Goal: Task Accomplishment & Management: Complete application form

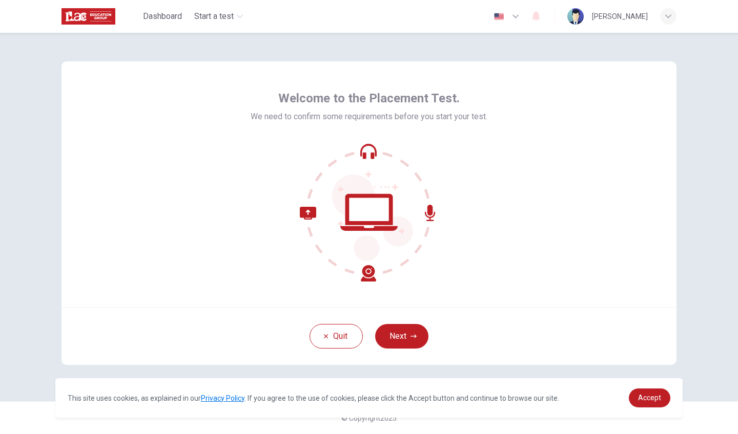
click at [399, 331] on button "Next" at bounding box center [401, 336] width 53 height 25
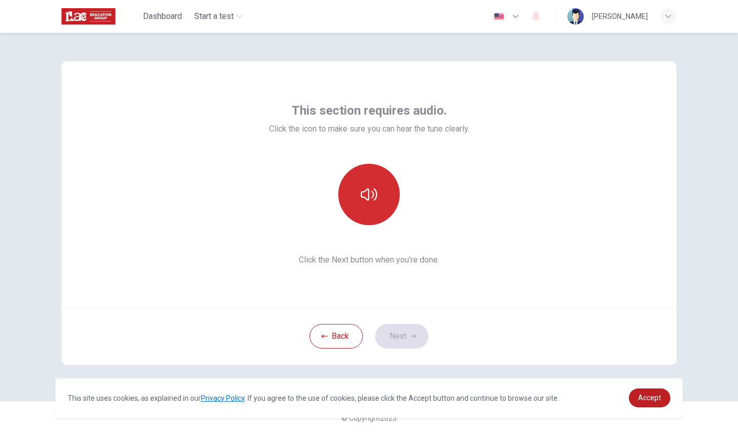
click at [368, 213] on button "button" at bounding box center [368, 194] width 61 height 61
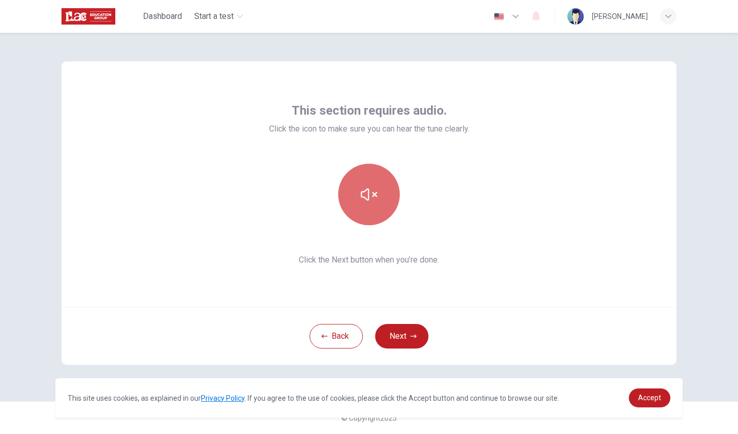
click at [368, 213] on button "button" at bounding box center [368, 194] width 61 height 61
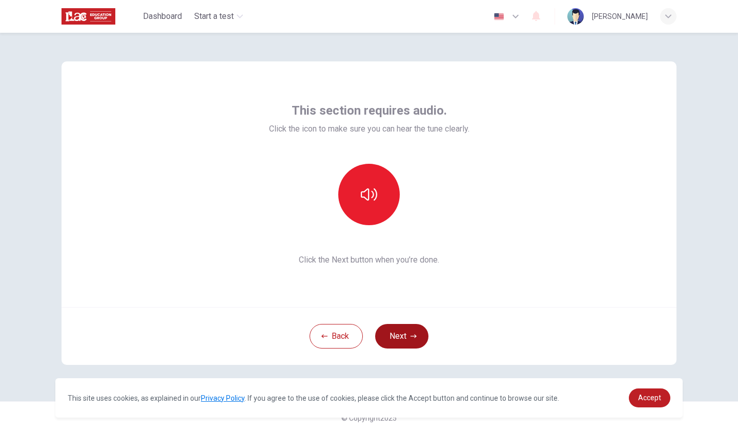
click at [413, 340] on button "Next" at bounding box center [401, 336] width 53 height 25
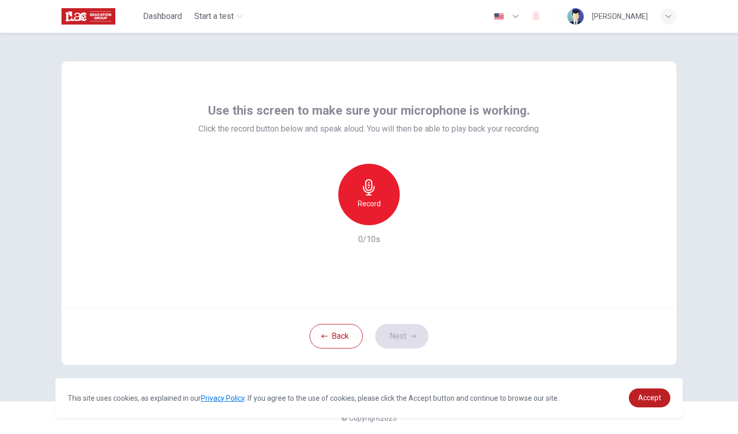
click at [368, 210] on div "Record" at bounding box center [368, 194] width 61 height 61
click at [368, 210] on div "Stop" at bounding box center [368, 194] width 61 height 61
click at [365, 192] on icon "button" at bounding box center [369, 187] width 12 height 16
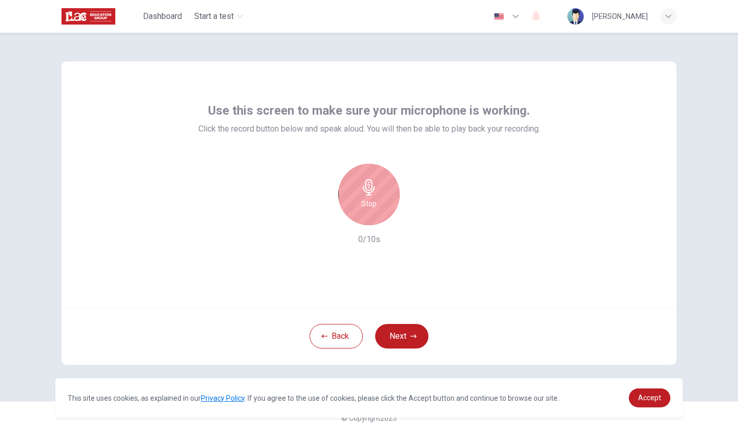
click at [365, 192] on icon "button" at bounding box center [369, 187] width 16 height 16
click at [415, 218] on icon "button" at bounding box center [416, 217] width 5 height 6
click at [323, 215] on icon "button" at bounding box center [321, 217] width 9 height 9
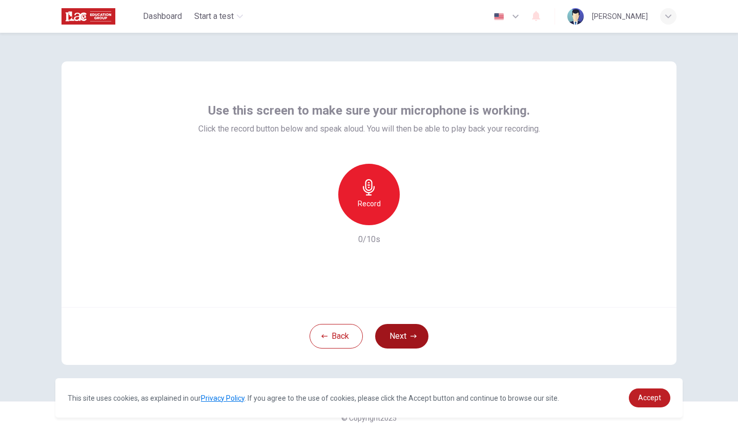
click at [399, 340] on button "Next" at bounding box center [401, 336] width 53 height 25
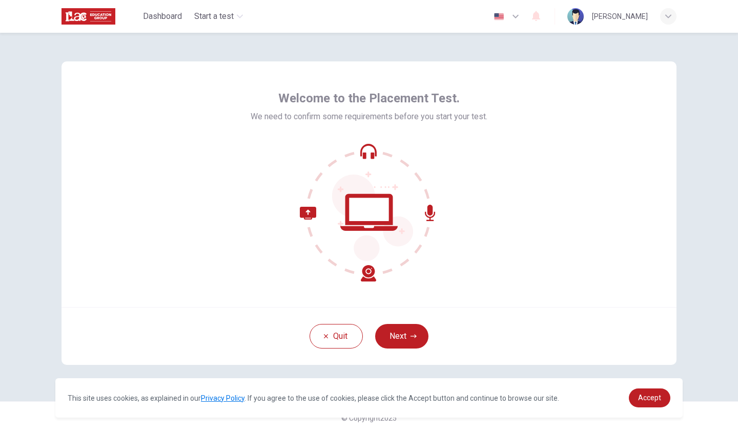
click at [521, 10] on icon "button" at bounding box center [515, 16] width 12 height 12
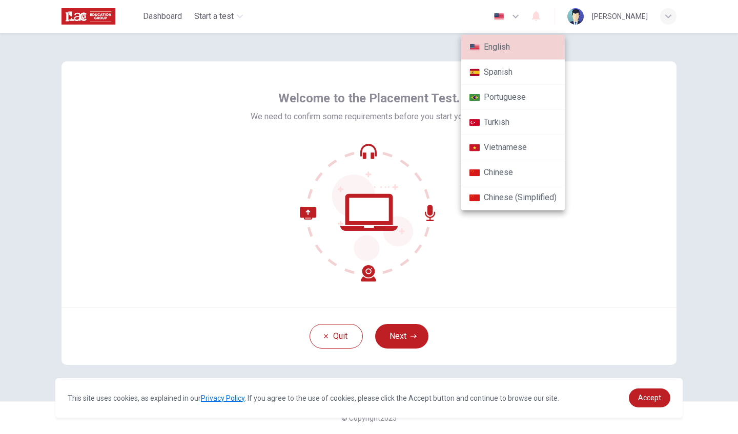
drag, startPoint x: 595, startPoint y: 81, endPoint x: 552, endPoint y: 125, distance: 61.2
click at [595, 81] on div at bounding box center [369, 217] width 738 height 434
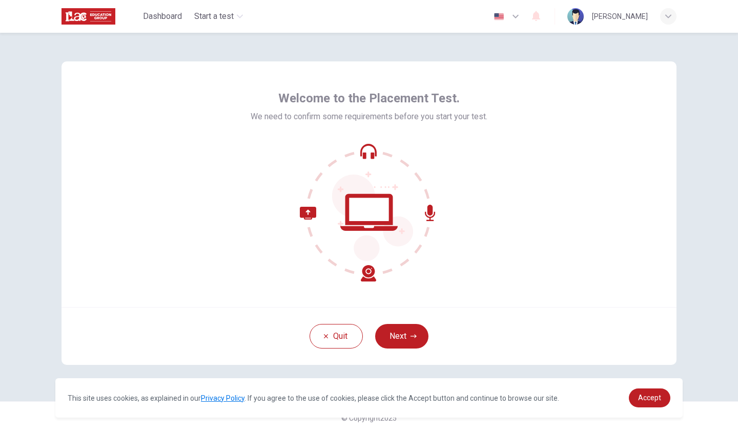
click at [384, 320] on div "Quit Next" at bounding box center [368, 336] width 615 height 58
click at [385, 325] on button "Next" at bounding box center [401, 336] width 53 height 25
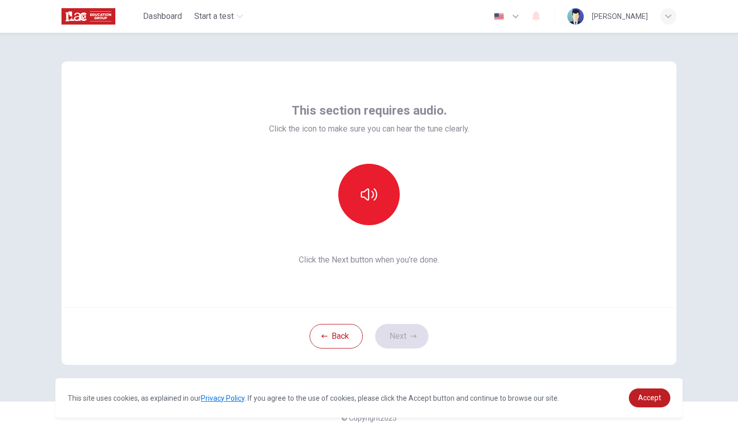
click at [385, 325] on div "Back Next" at bounding box center [368, 336] width 615 height 58
click at [371, 198] on icon "button" at bounding box center [369, 194] width 16 height 16
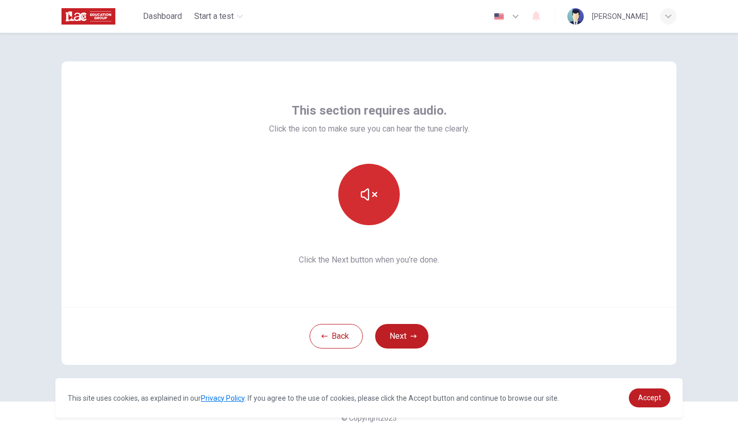
click at [379, 194] on button "button" at bounding box center [368, 194] width 61 height 61
click at [390, 344] on button "Next" at bounding box center [401, 336] width 53 height 25
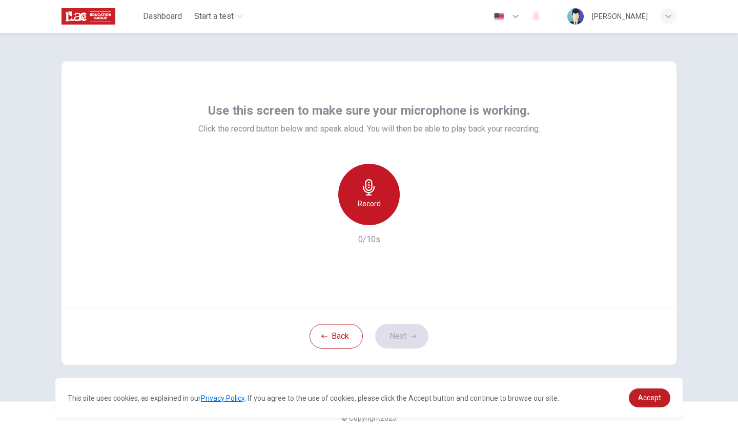
click at [367, 223] on div "Record" at bounding box center [368, 194] width 61 height 61
click at [367, 223] on div "Stop" at bounding box center [368, 194] width 61 height 61
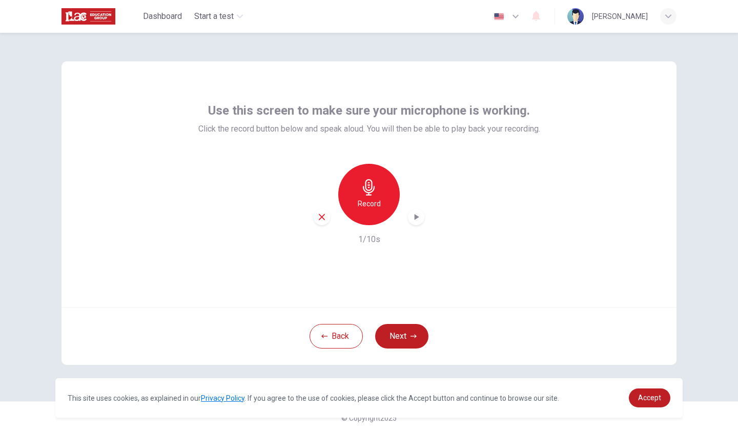
click at [321, 217] on icon "button" at bounding box center [322, 217] width 6 height 6
click at [395, 333] on button "Next" at bounding box center [401, 336] width 53 height 25
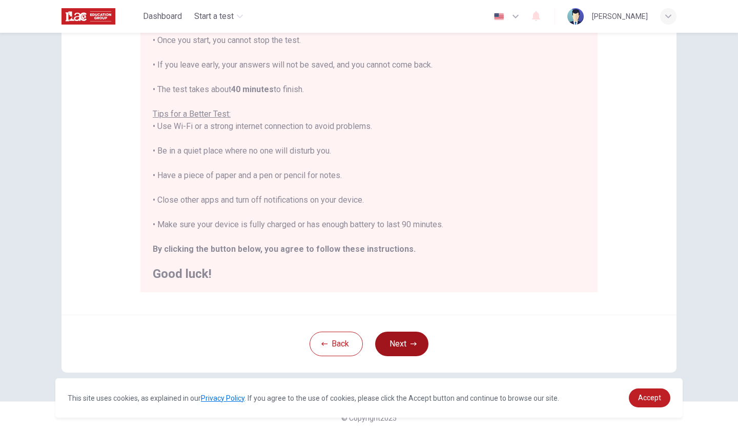
scroll to position [135, 0]
click at [396, 340] on button "Next" at bounding box center [401, 344] width 53 height 25
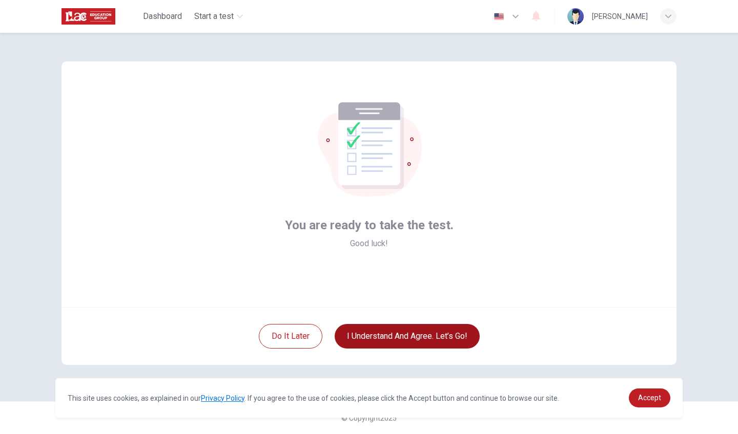
scroll to position [0, 0]
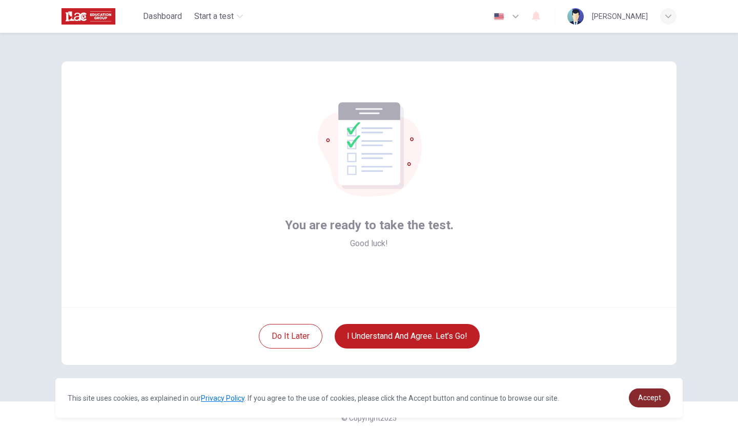
click at [655, 402] on span "Accept" at bounding box center [649, 398] width 23 height 8
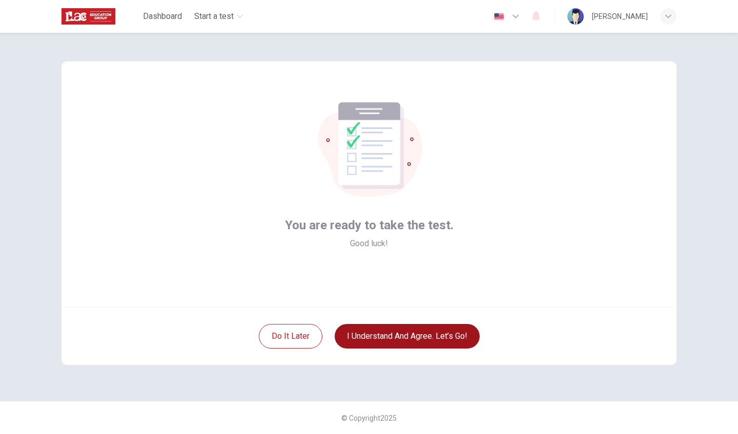
click at [442, 326] on button "I understand and agree. Let’s go!" at bounding box center [407, 336] width 145 height 25
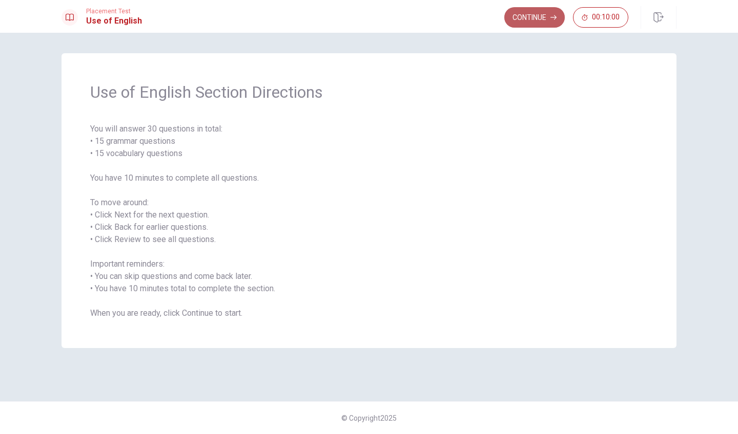
click at [524, 17] on button "Continue" at bounding box center [534, 17] width 60 height 20
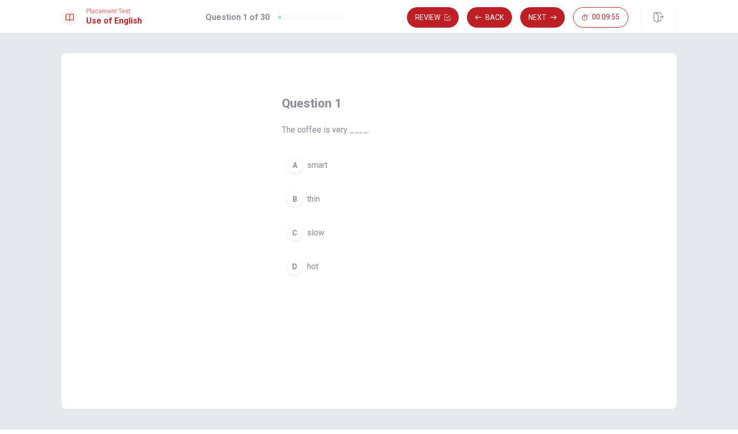
click at [294, 263] on div "D" at bounding box center [294, 267] width 16 height 16
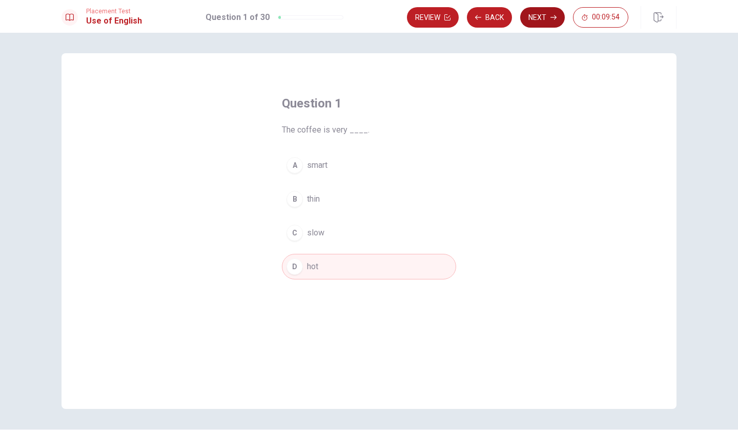
click at [548, 23] on button "Next" at bounding box center [542, 17] width 45 height 20
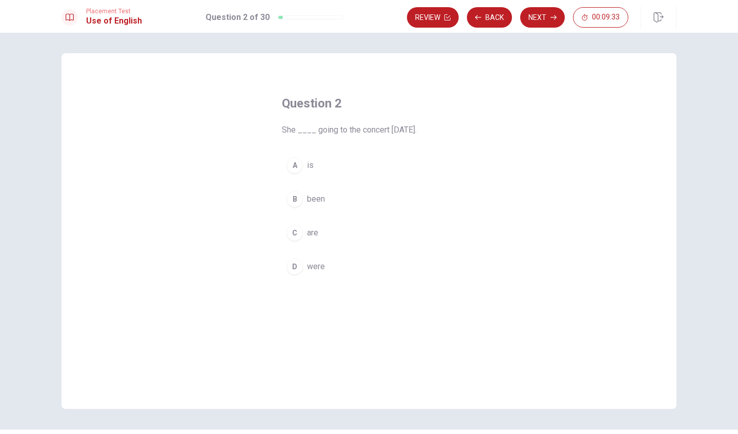
click at [294, 162] on div "A" at bounding box center [294, 165] width 16 height 16
click at [547, 16] on button "Next" at bounding box center [542, 17] width 45 height 20
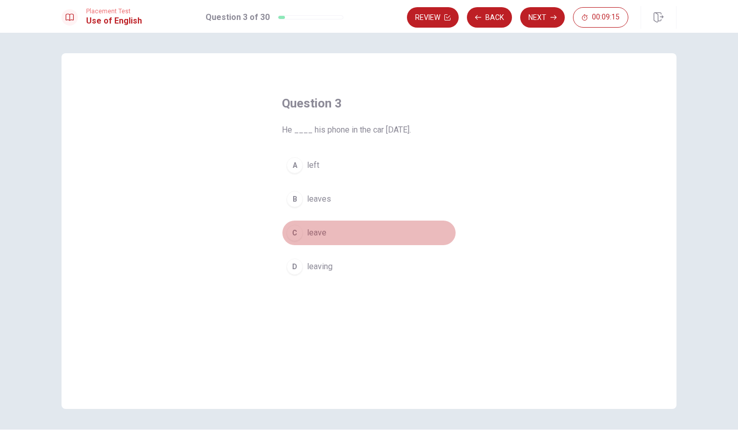
click at [291, 236] on div "C" at bounding box center [294, 233] width 16 height 16
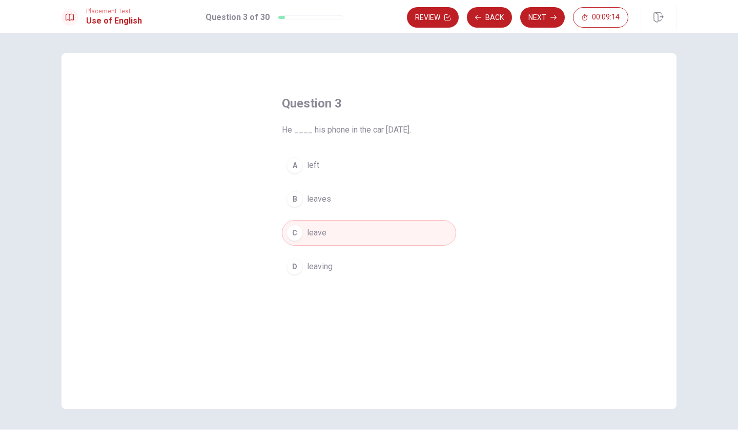
click at [537, 17] on button "Next" at bounding box center [542, 17] width 45 height 20
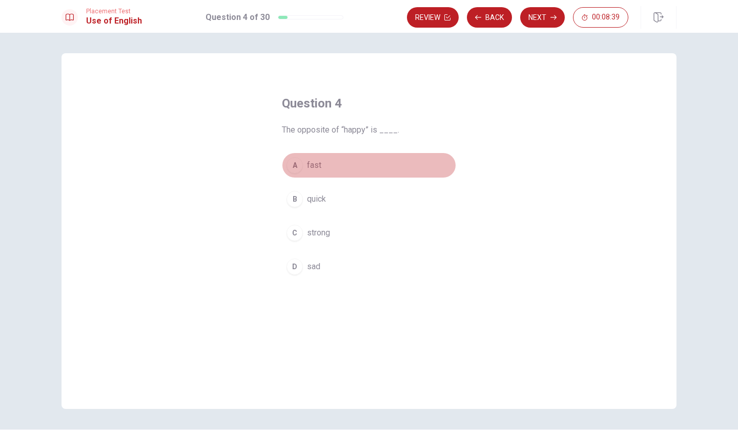
click at [291, 161] on div "A" at bounding box center [294, 165] width 16 height 16
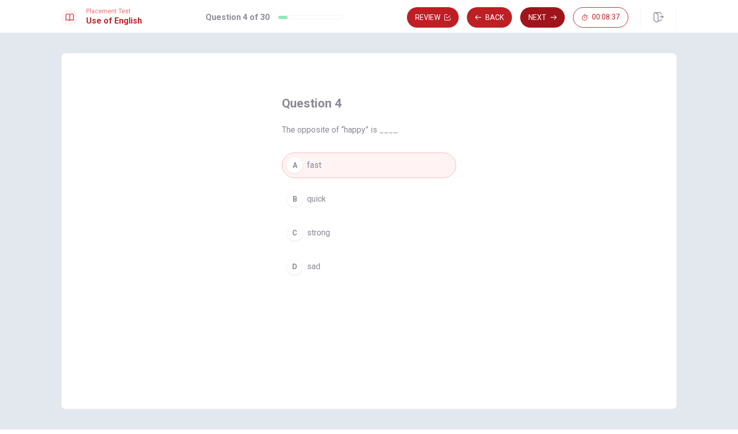
click at [535, 23] on button "Next" at bounding box center [542, 17] width 45 height 20
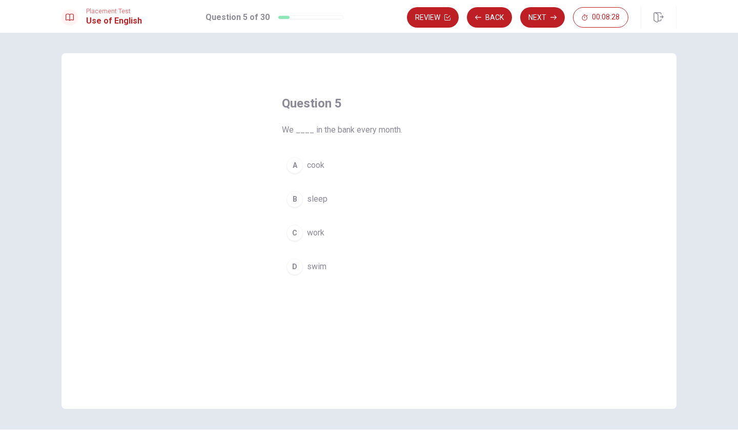
click at [292, 233] on div "C" at bounding box center [294, 233] width 16 height 16
click at [538, 23] on button "Next" at bounding box center [542, 17] width 45 height 20
click at [296, 193] on div "B" at bounding box center [294, 199] width 16 height 16
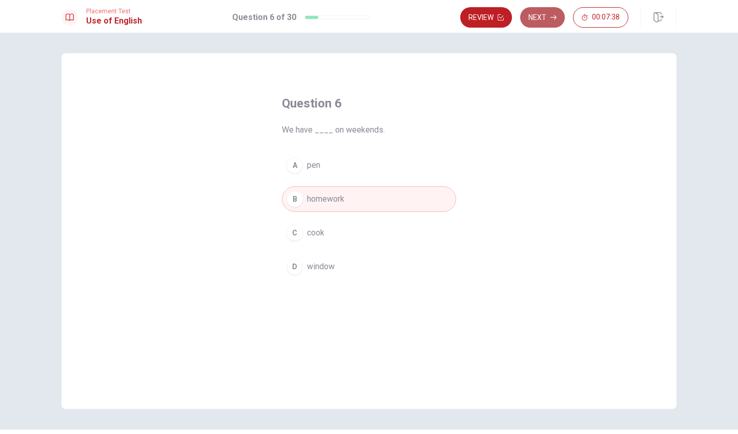
click at [545, 14] on button "Next" at bounding box center [542, 17] width 45 height 20
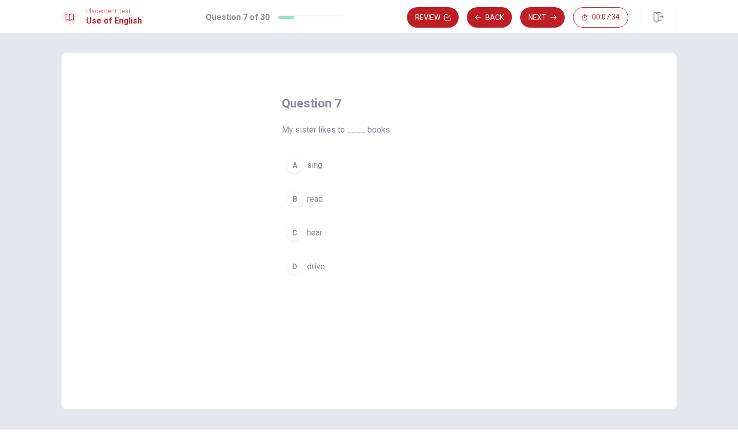
click at [295, 202] on div "B" at bounding box center [294, 199] width 16 height 16
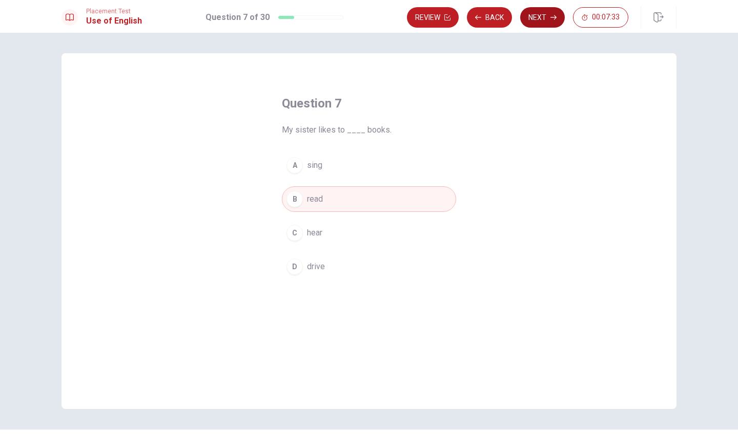
click at [554, 18] on icon "button" at bounding box center [553, 17] width 6 height 6
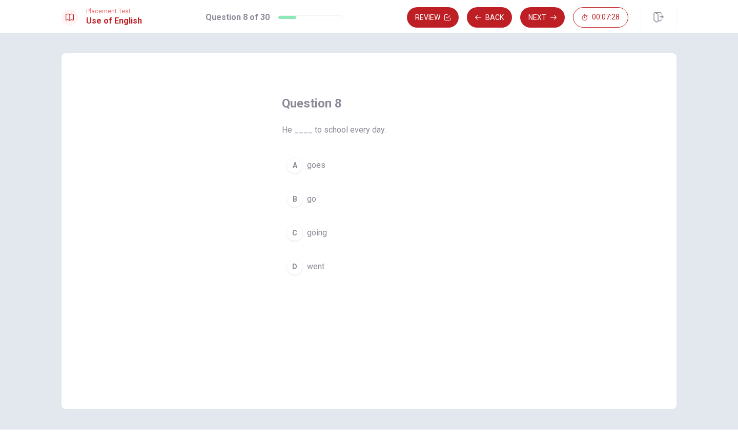
click at [296, 202] on div "B" at bounding box center [294, 199] width 16 height 16
click at [298, 168] on div "A" at bounding box center [294, 165] width 16 height 16
click at [553, 22] on button "Next" at bounding box center [542, 17] width 45 height 20
click at [297, 166] on div "A" at bounding box center [294, 165] width 16 height 16
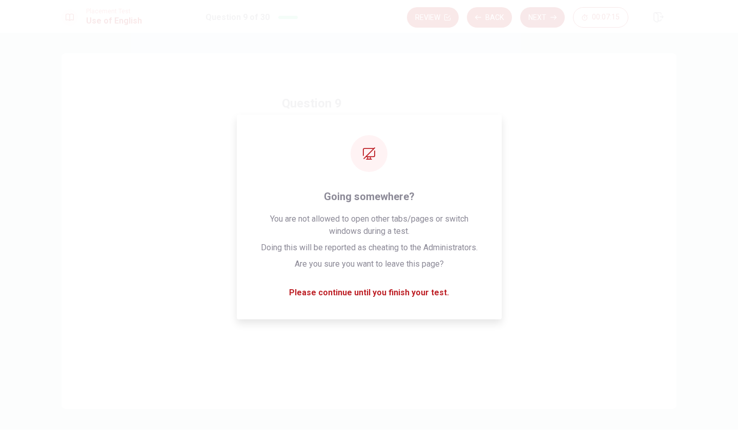
click at [537, 13] on button "Next" at bounding box center [542, 17] width 45 height 20
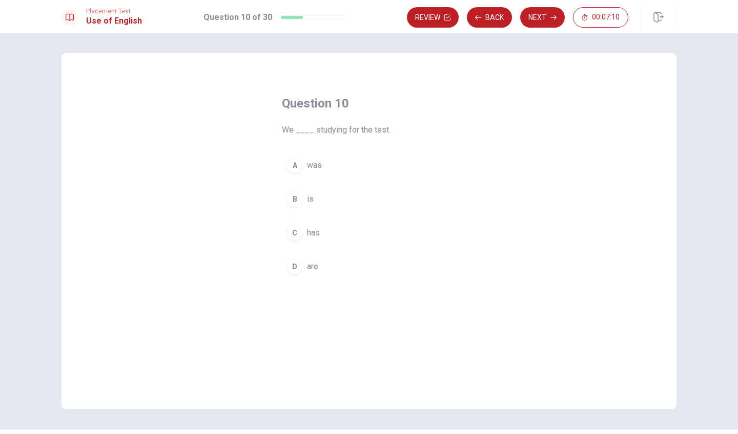
click at [294, 268] on div "D" at bounding box center [294, 267] width 16 height 16
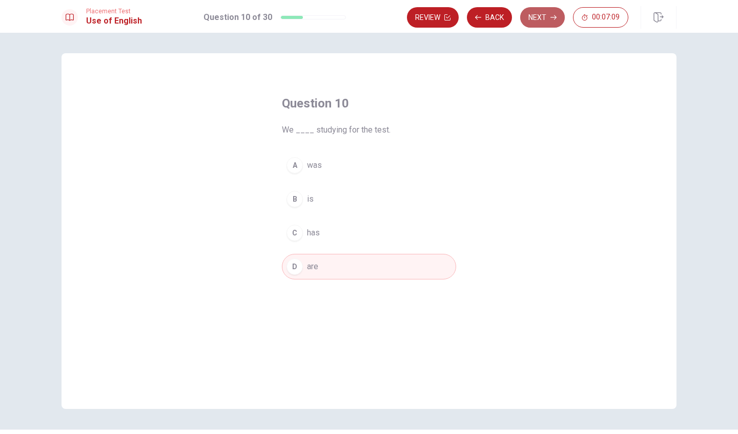
click at [538, 16] on button "Next" at bounding box center [542, 17] width 45 height 20
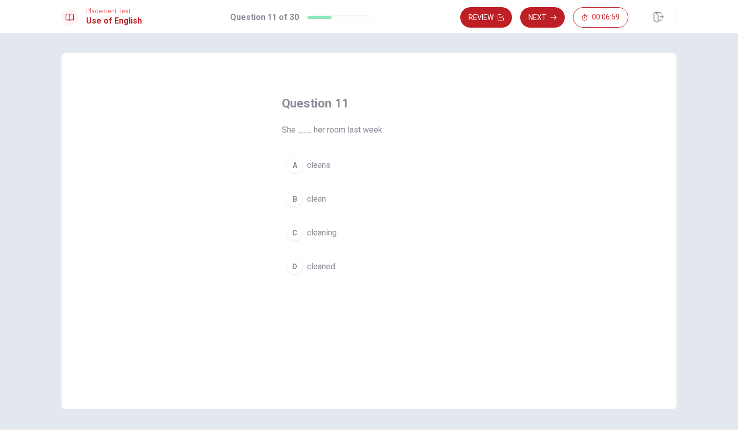
click at [296, 264] on div "D" at bounding box center [294, 267] width 16 height 16
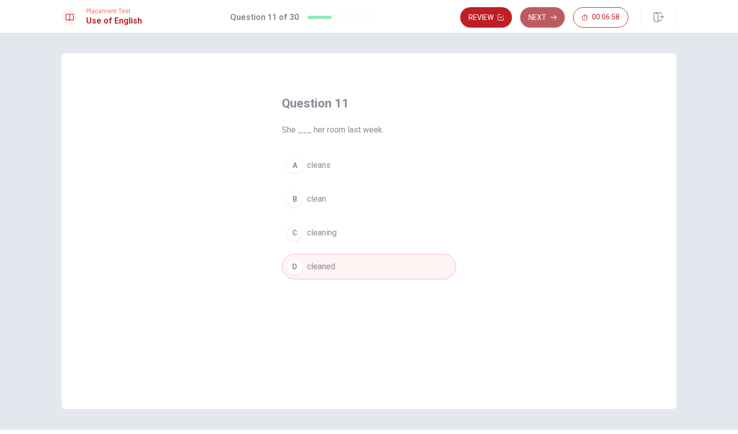
click at [534, 22] on button "Next" at bounding box center [542, 17] width 45 height 20
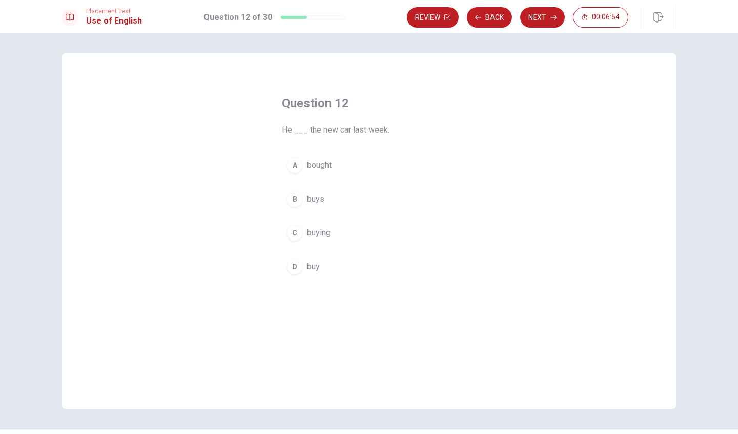
click at [296, 161] on div "A" at bounding box center [294, 165] width 16 height 16
click at [535, 5] on div "Placement Test Use of English Question 12 of 30 Review Back Next 00:06:53" at bounding box center [369, 16] width 738 height 33
click at [533, 15] on button "Next" at bounding box center [542, 17] width 45 height 20
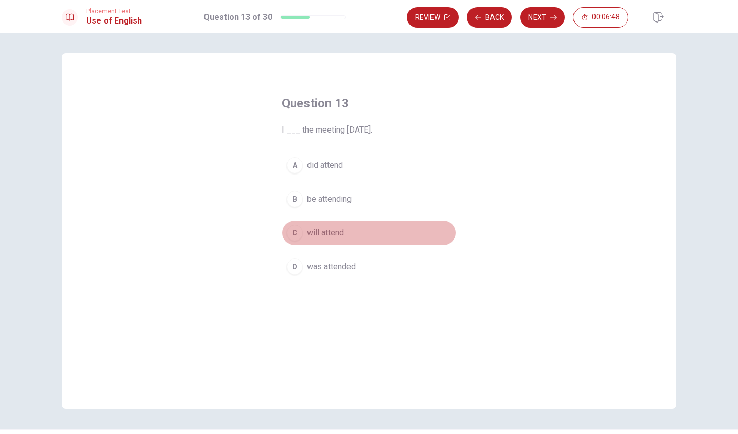
click at [297, 242] on button "C will attend" at bounding box center [369, 233] width 174 height 26
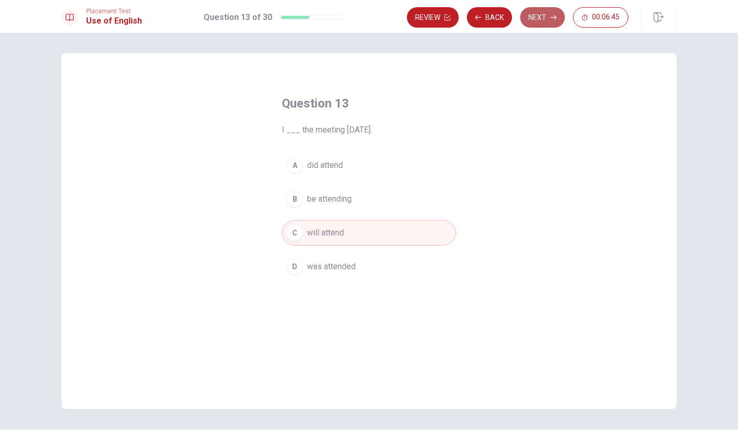
click at [538, 16] on button "Next" at bounding box center [542, 17] width 45 height 20
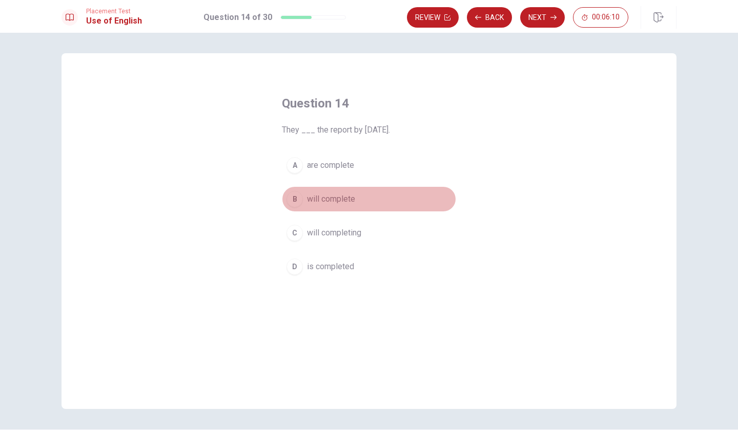
click at [296, 194] on div "B" at bounding box center [294, 199] width 16 height 16
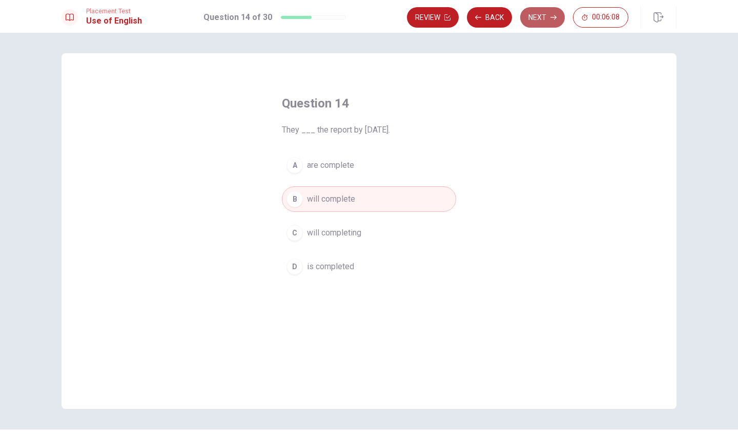
click at [539, 11] on button "Next" at bounding box center [542, 17] width 45 height 20
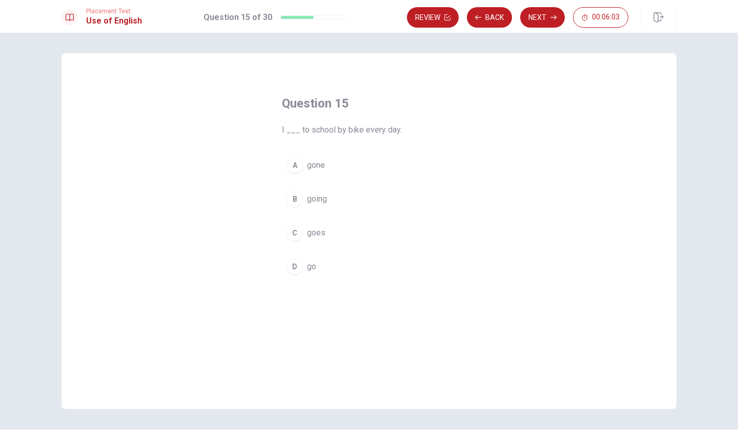
click at [289, 266] on div "D" at bounding box center [294, 267] width 16 height 16
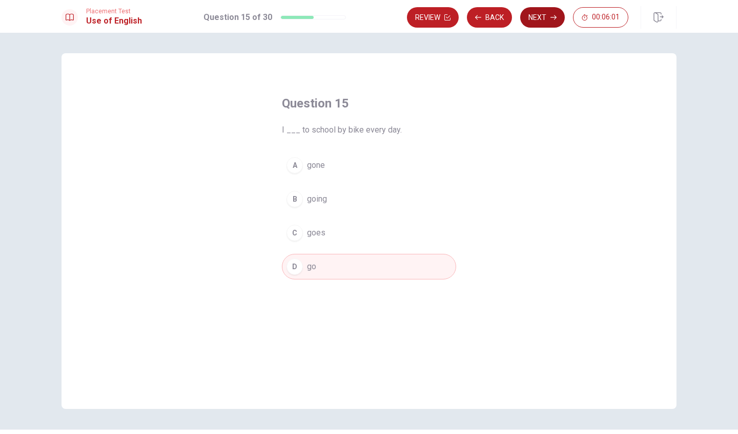
click at [542, 19] on button "Next" at bounding box center [542, 17] width 45 height 20
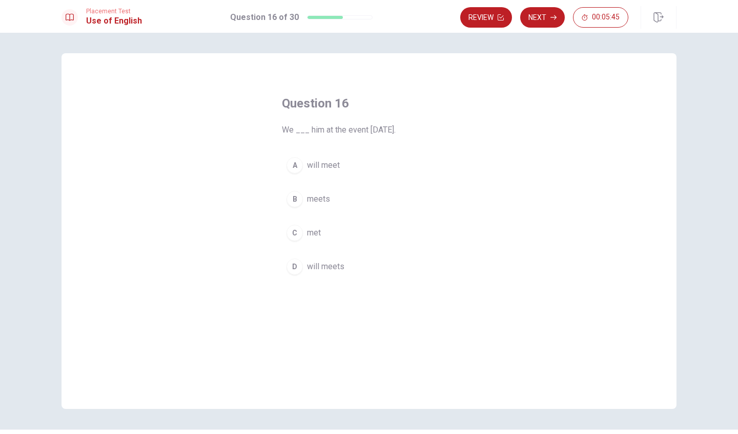
click at [296, 168] on div "A" at bounding box center [294, 165] width 16 height 16
click at [548, 17] on button "Next" at bounding box center [542, 17] width 45 height 20
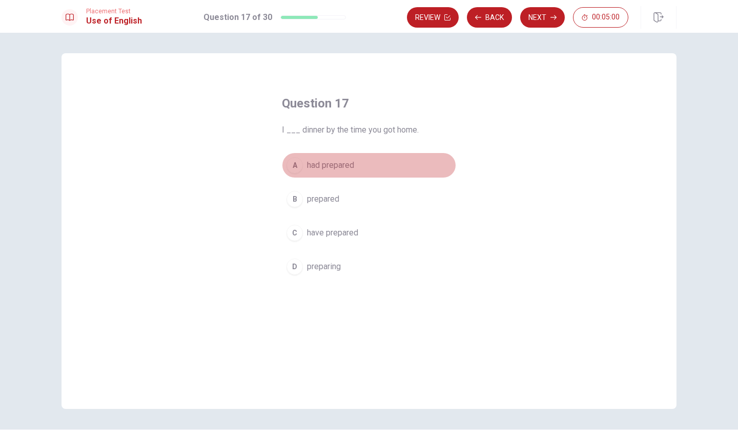
click at [292, 160] on div "A" at bounding box center [294, 165] width 16 height 16
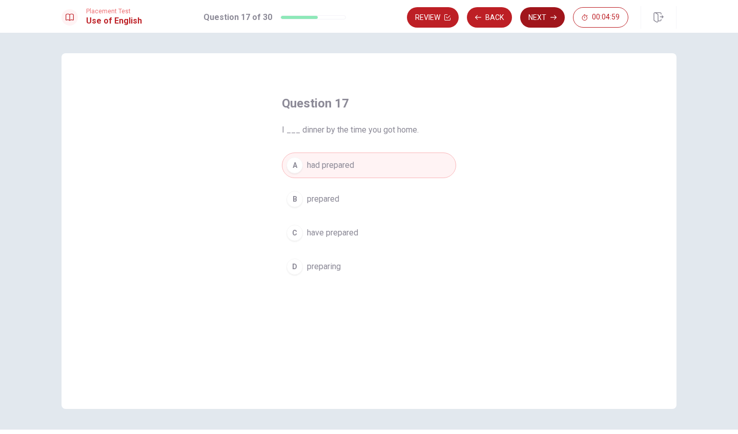
click at [545, 26] on button "Next" at bounding box center [542, 17] width 45 height 20
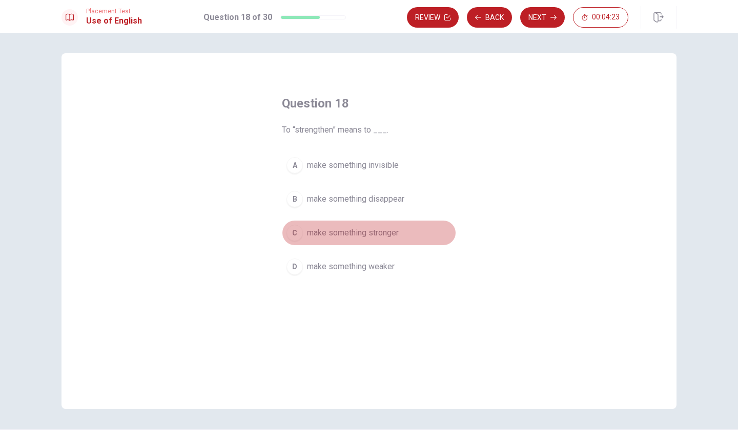
click at [300, 226] on button "C make something stronger" at bounding box center [369, 233] width 174 height 26
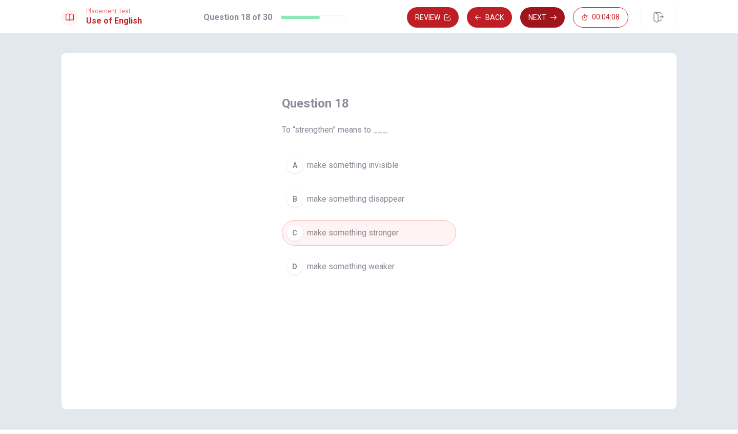
click at [532, 12] on button "Next" at bounding box center [542, 17] width 45 height 20
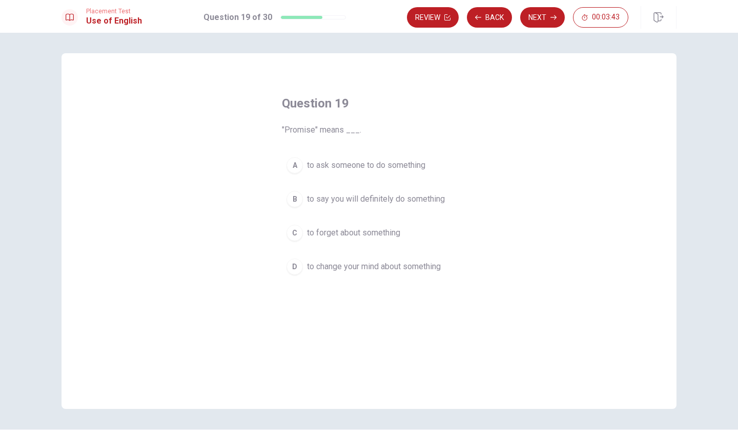
click at [291, 200] on div "B" at bounding box center [294, 199] width 16 height 16
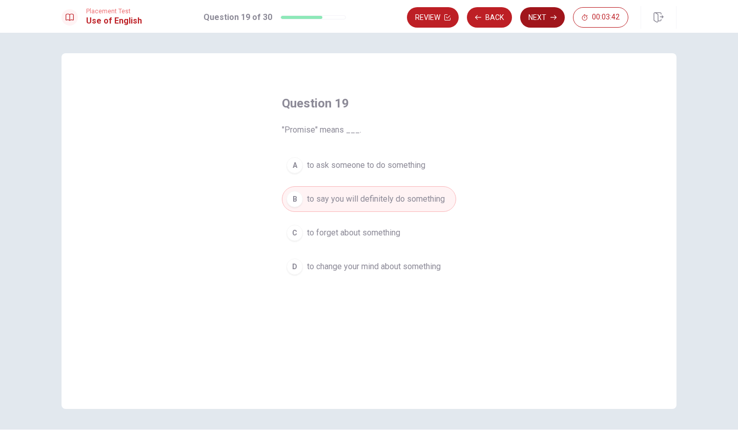
click at [545, 10] on button "Next" at bounding box center [542, 17] width 45 height 20
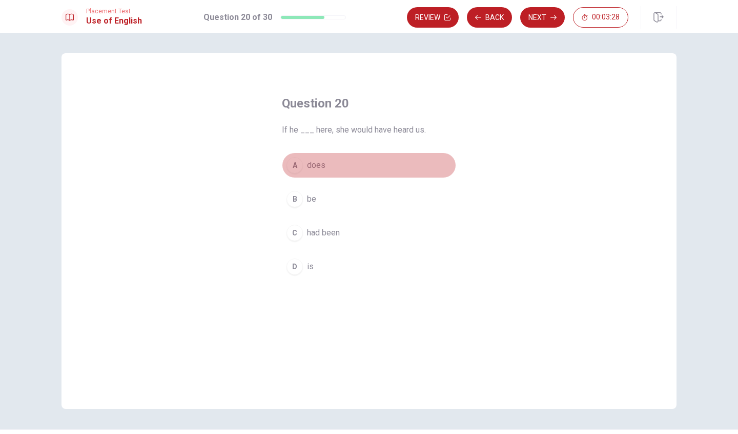
click at [295, 169] on div "A" at bounding box center [294, 165] width 16 height 16
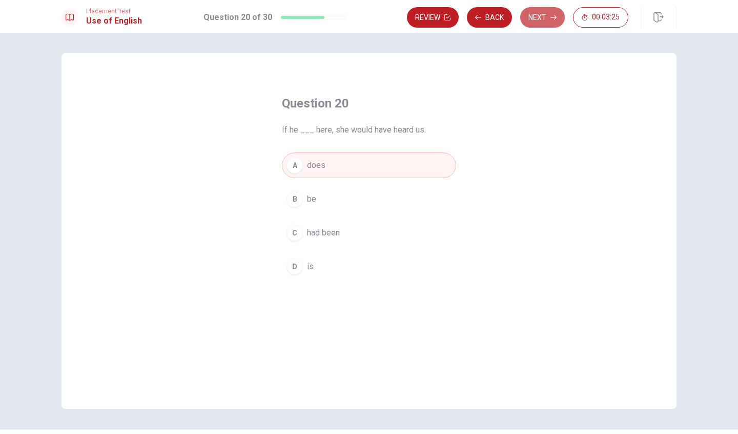
click at [538, 13] on button "Next" at bounding box center [542, 17] width 45 height 20
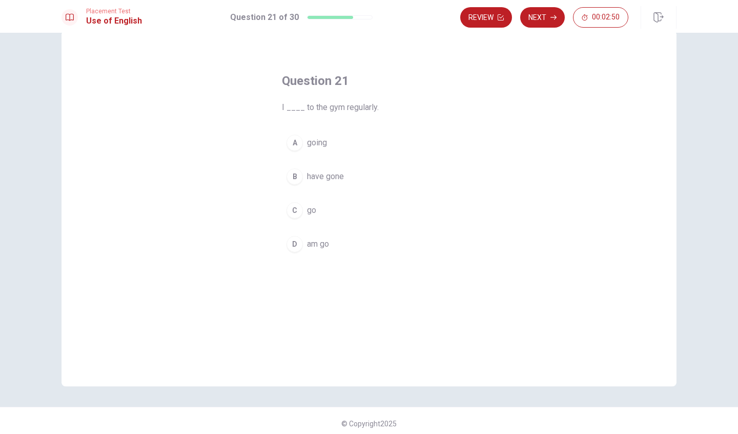
scroll to position [20, 0]
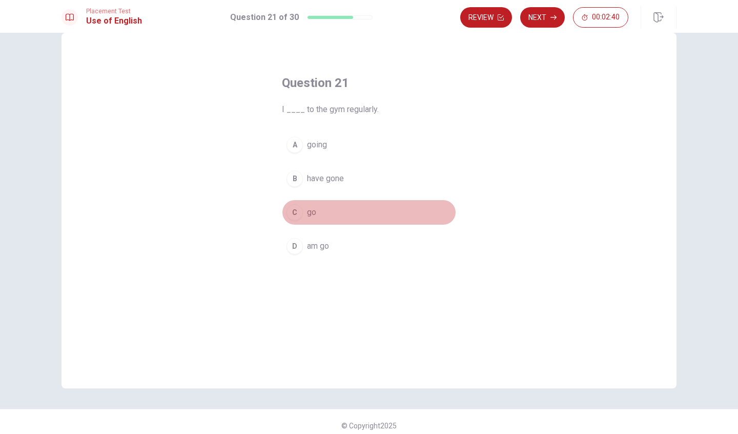
click at [292, 211] on div "C" at bounding box center [294, 212] width 16 height 16
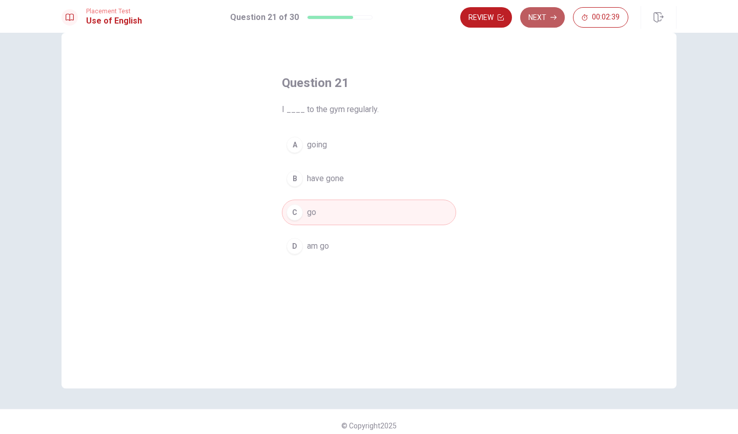
click at [535, 15] on button "Next" at bounding box center [542, 17] width 45 height 20
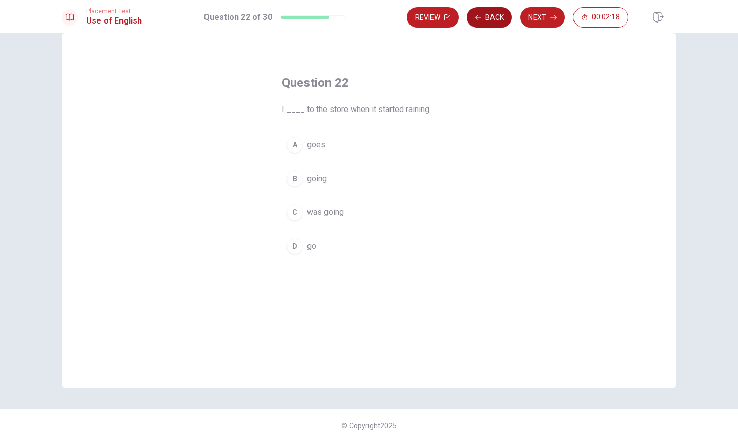
click at [496, 17] on button "Back" at bounding box center [489, 17] width 45 height 20
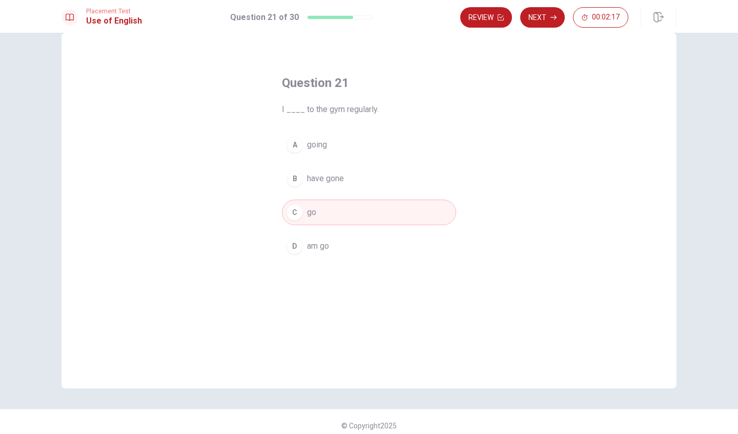
click at [538, 17] on button "Next" at bounding box center [542, 17] width 45 height 20
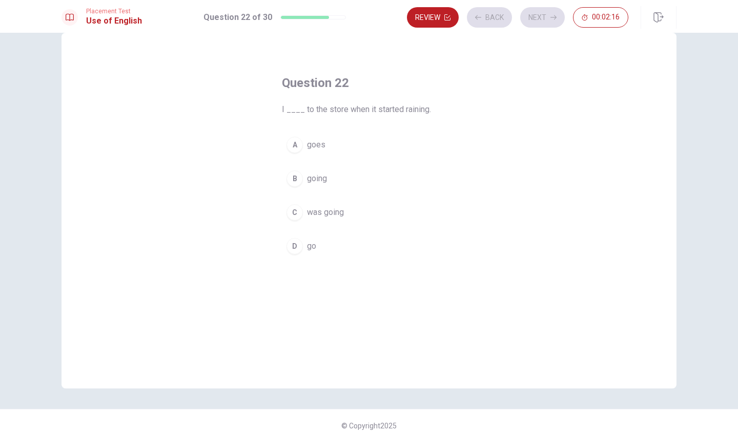
click at [539, 17] on div "Review Back Next 00:02:16" at bounding box center [517, 17] width 221 height 20
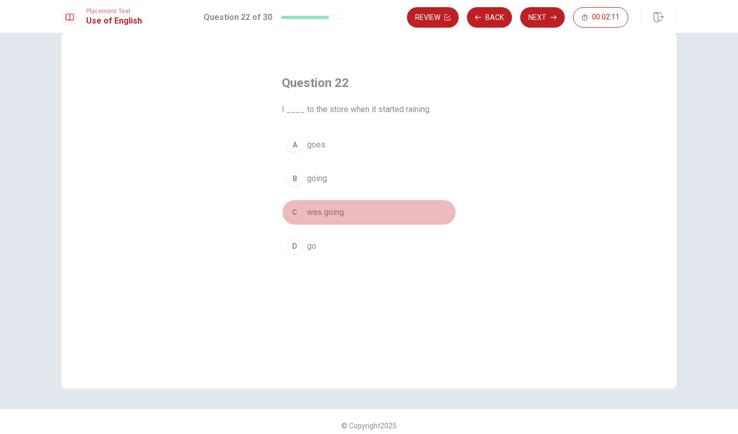
click at [294, 213] on div "C" at bounding box center [294, 212] width 16 height 16
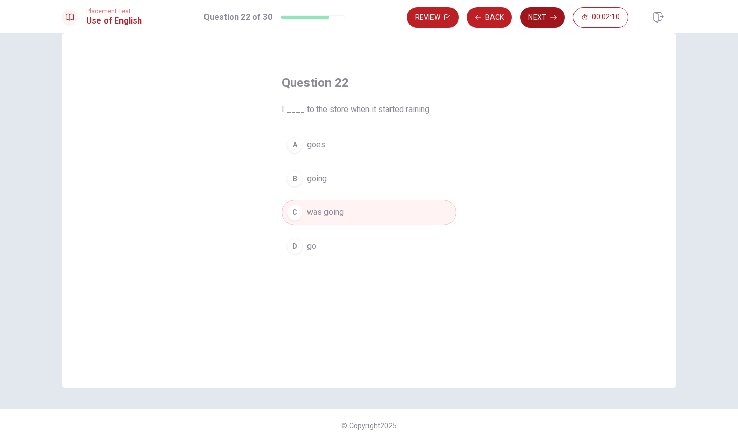
click at [535, 11] on button "Next" at bounding box center [542, 17] width 45 height 20
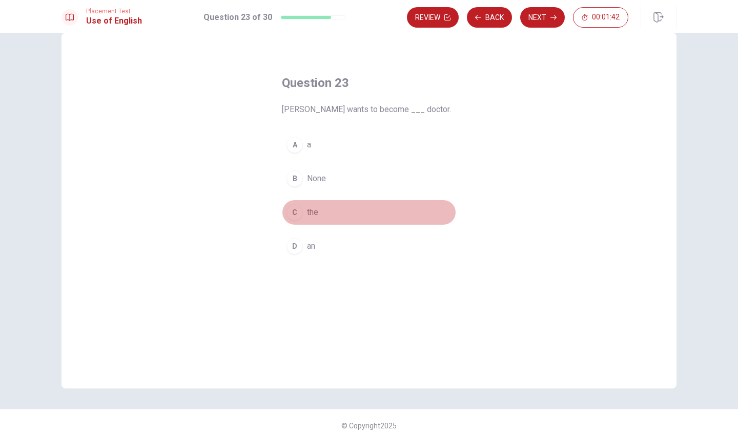
click at [296, 217] on div "C" at bounding box center [294, 212] width 16 height 16
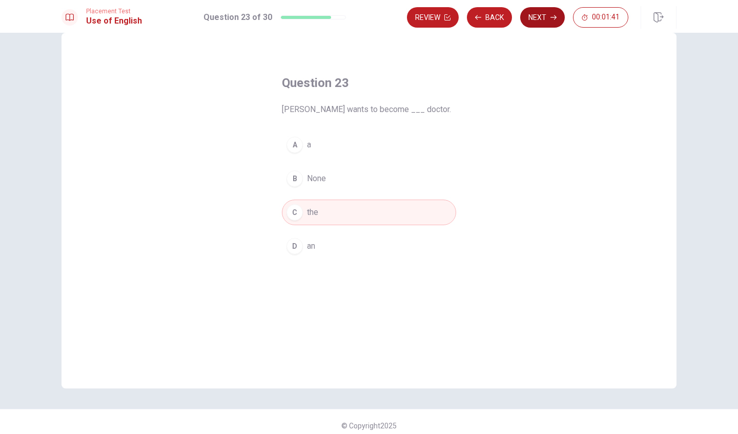
click at [551, 19] on icon "button" at bounding box center [553, 17] width 6 height 6
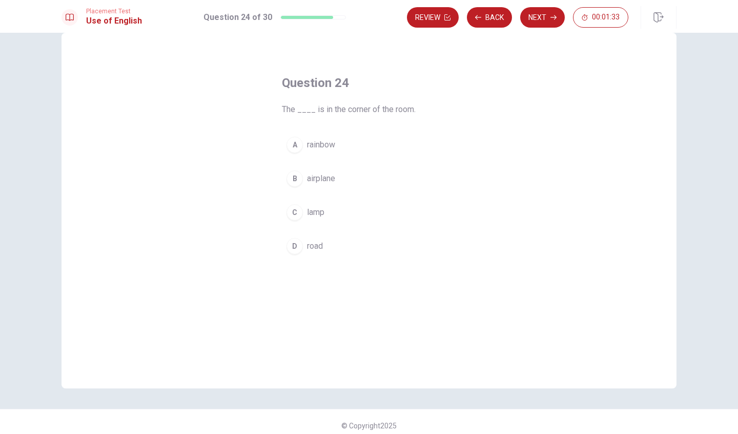
click at [290, 212] on div "C" at bounding box center [294, 212] width 16 height 16
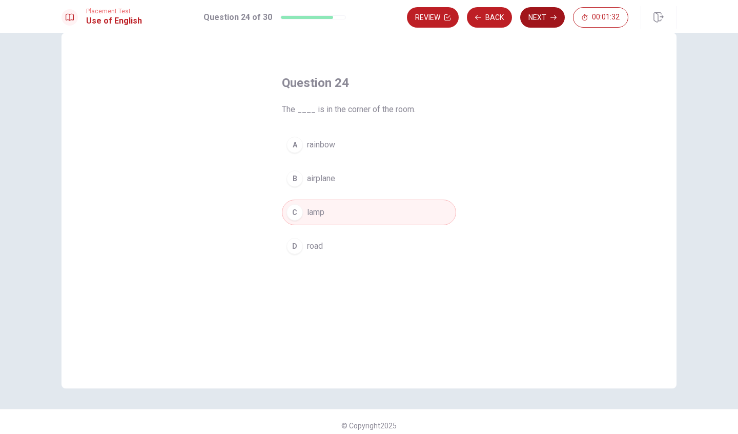
click at [549, 19] on button "Next" at bounding box center [542, 17] width 45 height 20
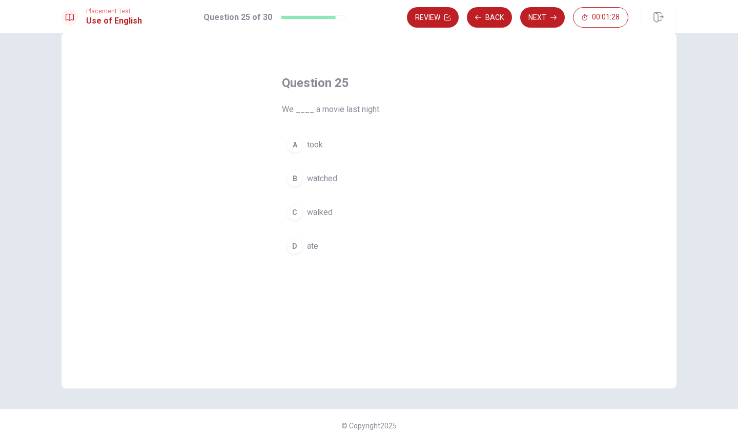
click at [293, 182] on div "B" at bounding box center [294, 179] width 16 height 16
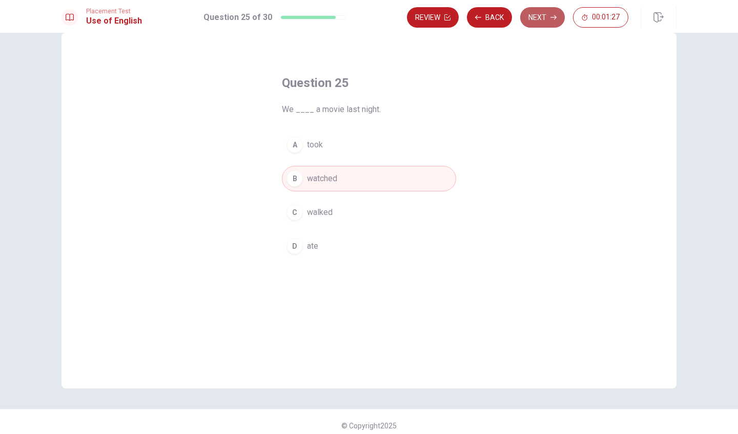
click at [540, 17] on button "Next" at bounding box center [542, 17] width 45 height 20
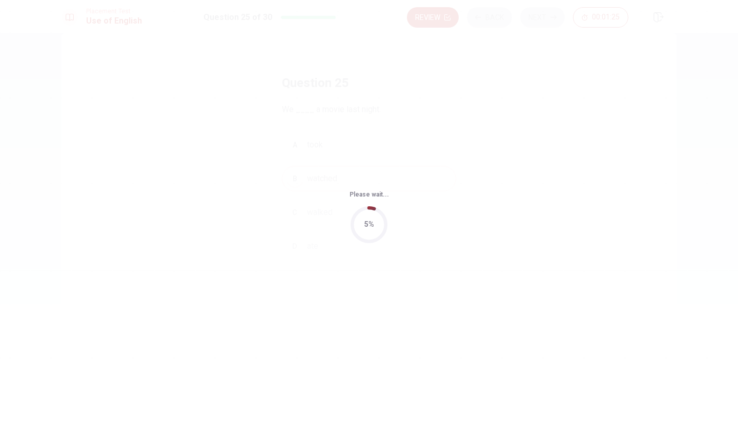
scroll to position [0, 0]
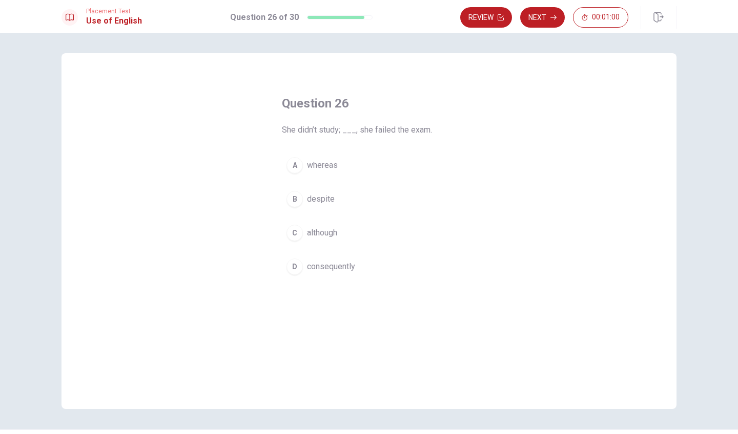
click at [294, 265] on div "D" at bounding box center [294, 267] width 16 height 16
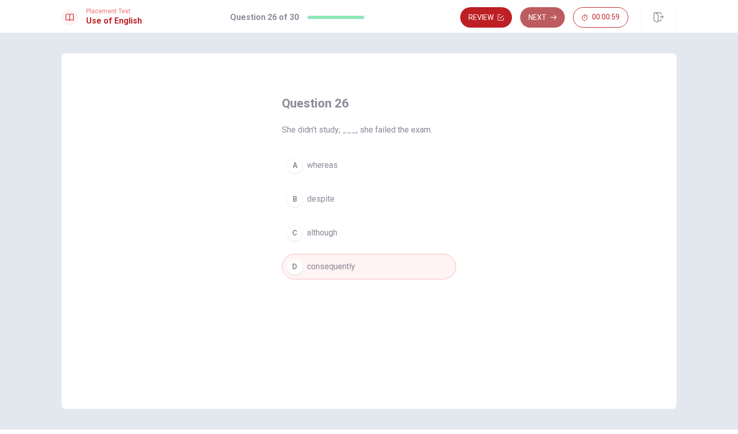
click at [555, 20] on button "Next" at bounding box center [542, 17] width 45 height 20
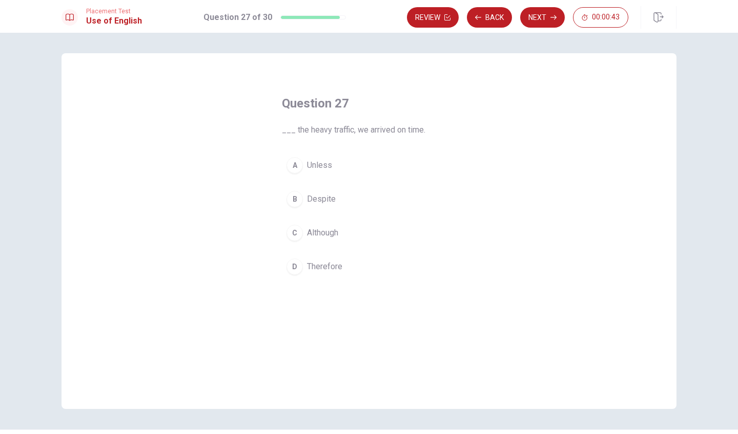
click at [296, 198] on div "B" at bounding box center [294, 199] width 16 height 16
click at [546, 15] on button "Next" at bounding box center [542, 17] width 45 height 20
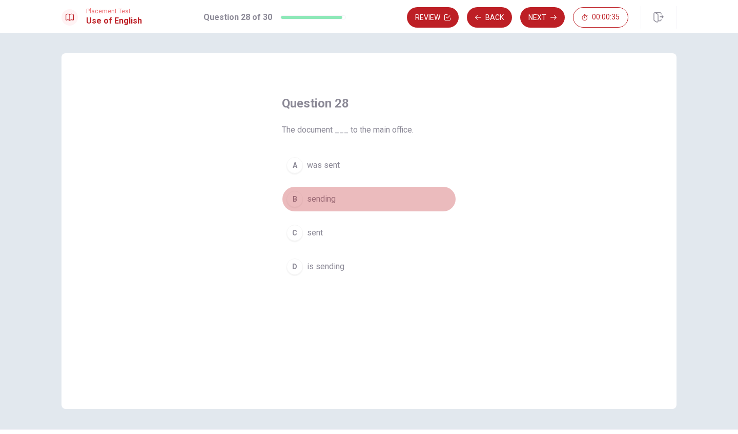
click at [297, 196] on div "B" at bounding box center [294, 199] width 16 height 16
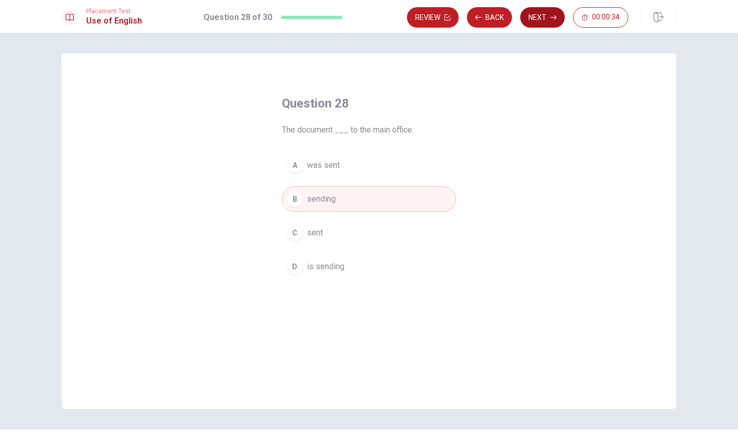
click at [541, 16] on button "Next" at bounding box center [542, 17] width 45 height 20
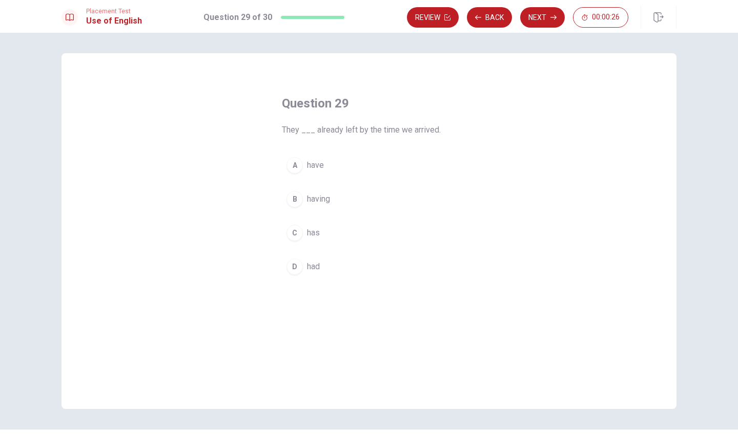
click at [296, 157] on button "A have" at bounding box center [369, 166] width 174 height 26
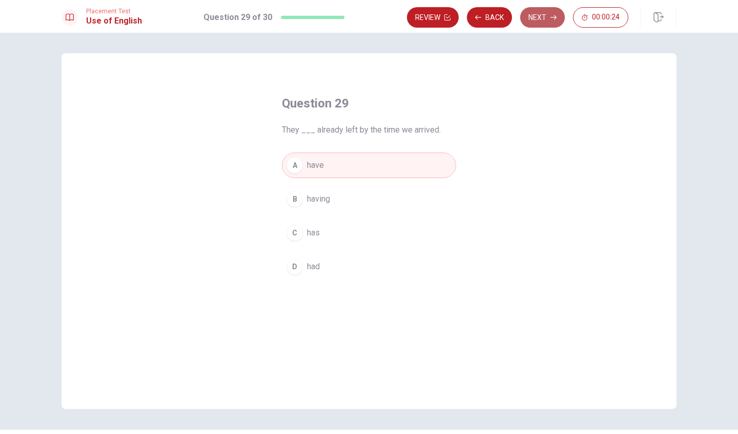
click at [547, 8] on button "Next" at bounding box center [542, 17] width 45 height 20
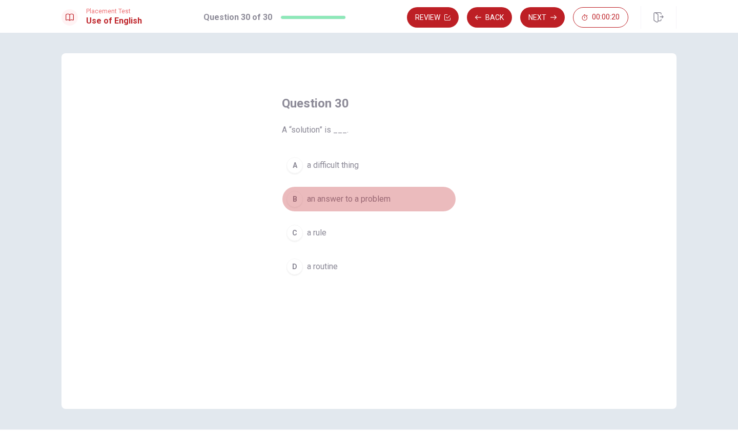
click at [300, 198] on div "B" at bounding box center [294, 199] width 16 height 16
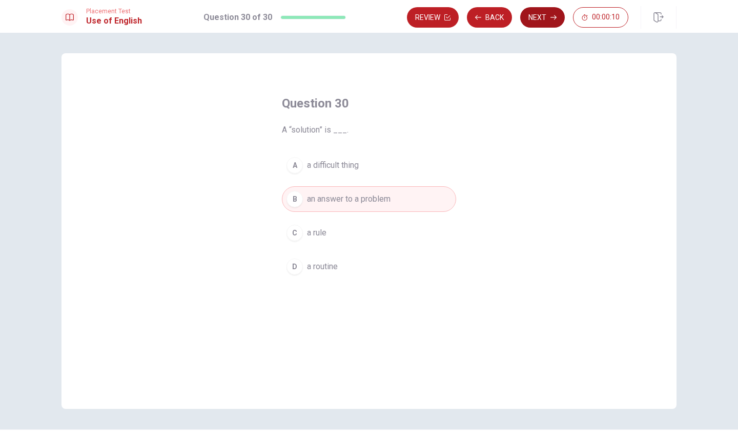
click at [548, 14] on button "Next" at bounding box center [542, 17] width 45 height 20
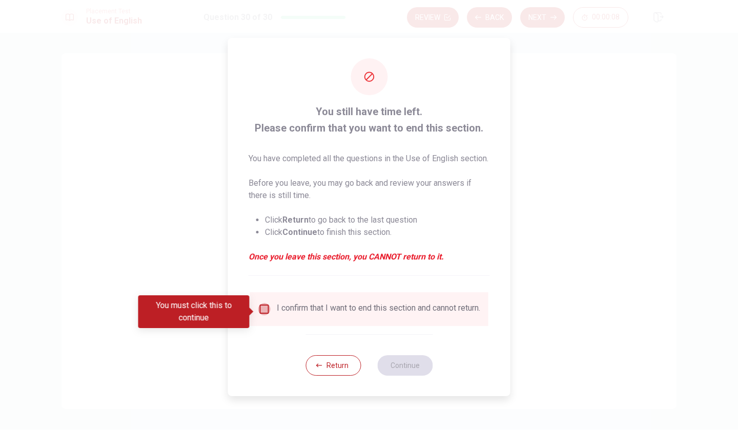
click at [260, 309] on input "You must click this to continue" at bounding box center [264, 309] width 12 height 12
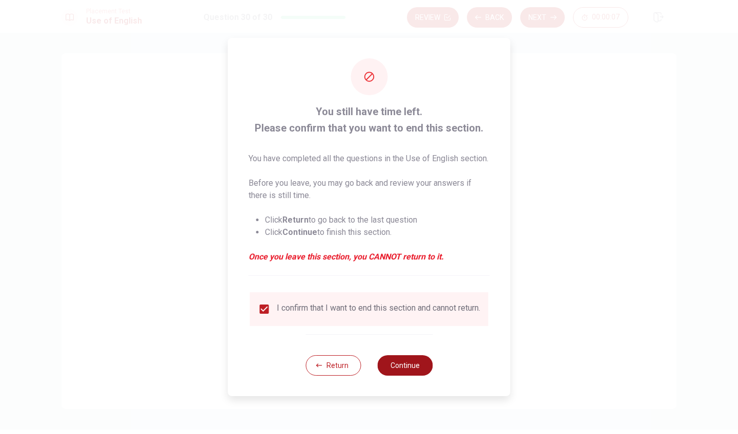
click at [396, 372] on button "Continue" at bounding box center [404, 366] width 55 height 20
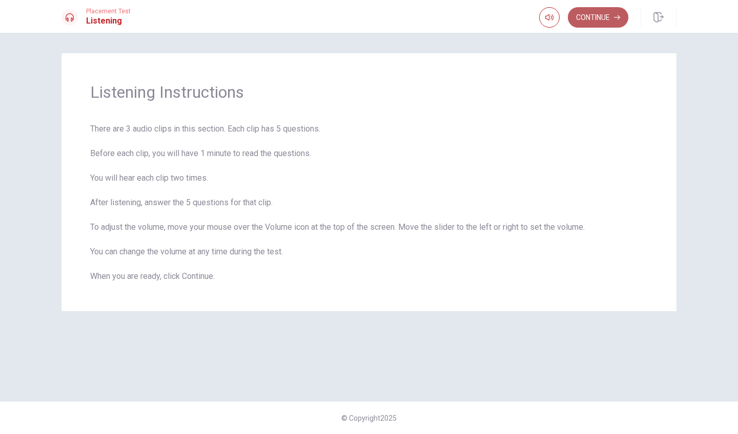
click at [597, 18] on button "Continue" at bounding box center [598, 17] width 60 height 20
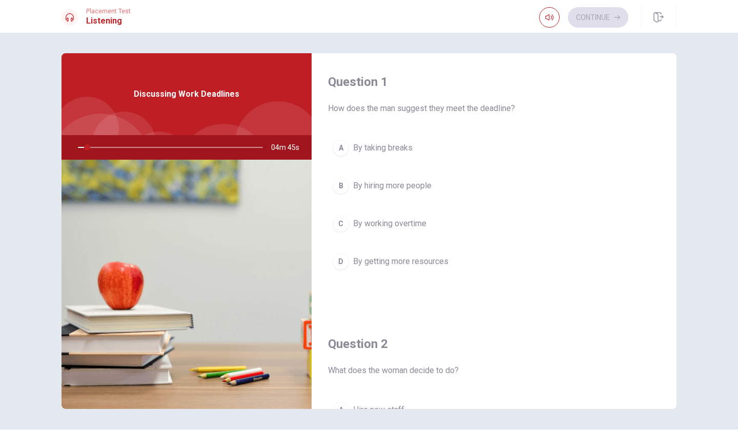
drag, startPoint x: 85, startPoint y: 148, endPoint x: 74, endPoint y: 148, distance: 11.3
click at [74, 148] on div at bounding box center [168, 147] width 205 height 25
drag, startPoint x: 92, startPoint y: 147, endPoint x: 82, endPoint y: 147, distance: 9.2
click at [82, 147] on div at bounding box center [168, 147] width 205 height 25
drag, startPoint x: 85, startPoint y: 148, endPoint x: 75, endPoint y: 148, distance: 10.2
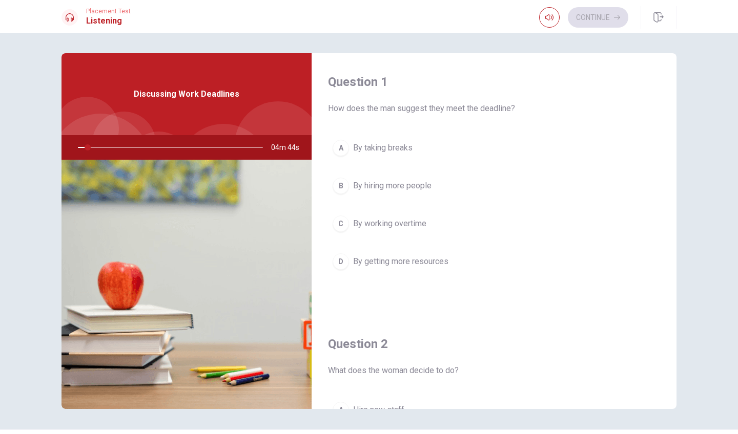
click at [76, 148] on div at bounding box center [168, 147] width 205 height 25
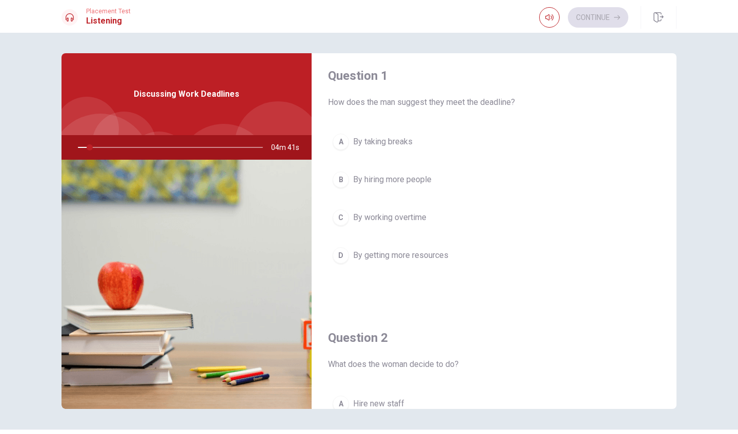
scroll to position [7, 0]
click at [273, 97] on div "Discussing Work Deadlines" at bounding box center [186, 94] width 250 height 82
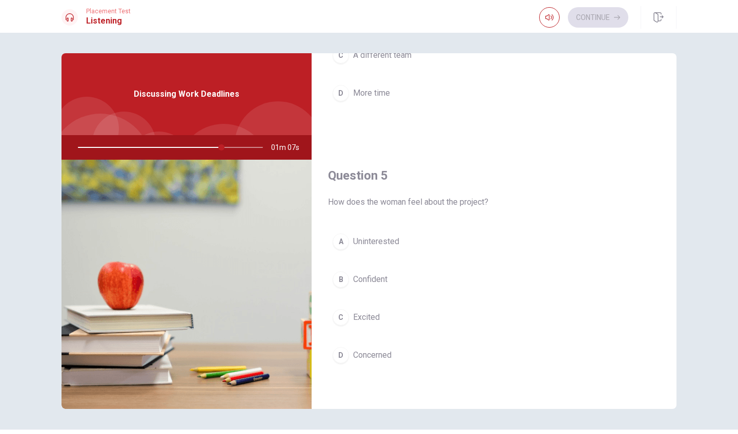
scroll to position [0, 0]
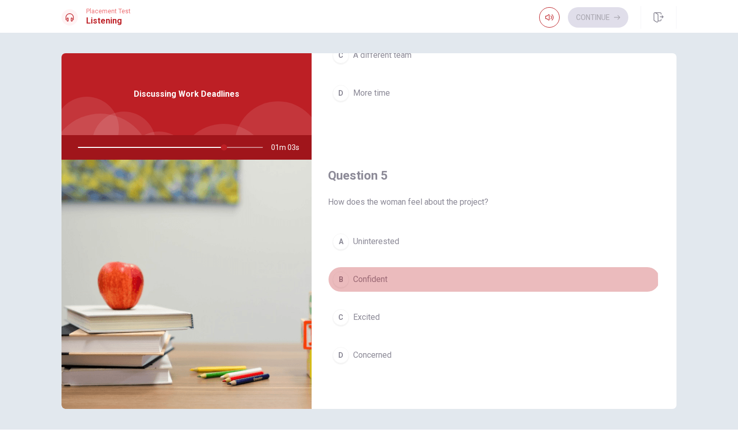
click at [335, 283] on div "B" at bounding box center [340, 279] width 16 height 16
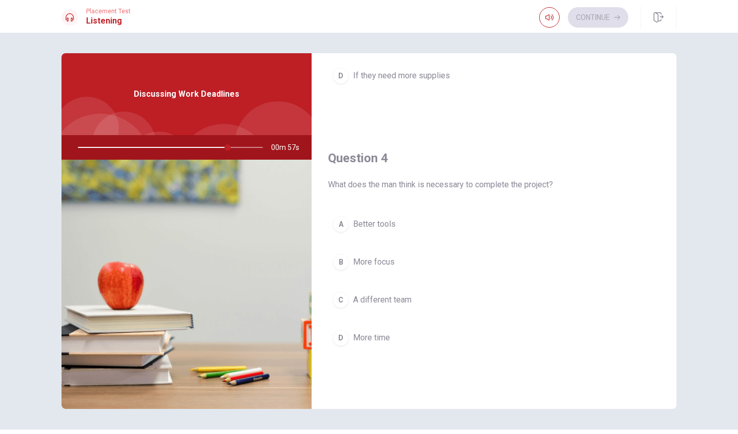
scroll to position [714, 0]
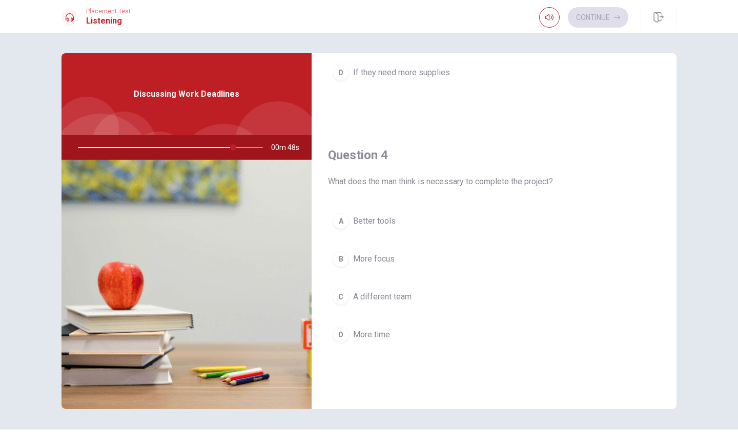
click at [342, 297] on div "C" at bounding box center [340, 297] width 16 height 16
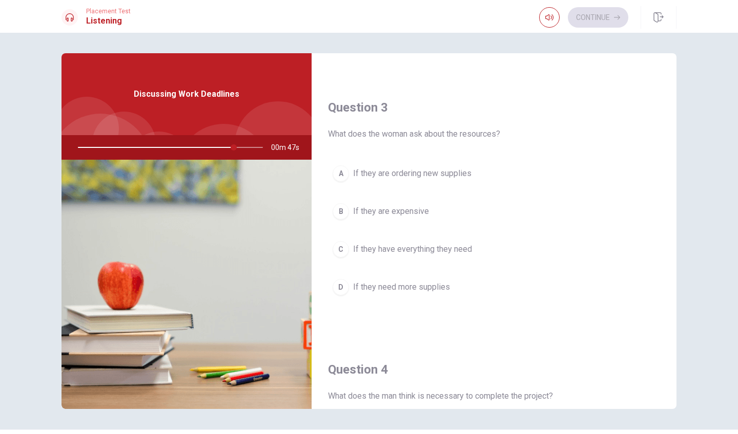
scroll to position [494, 0]
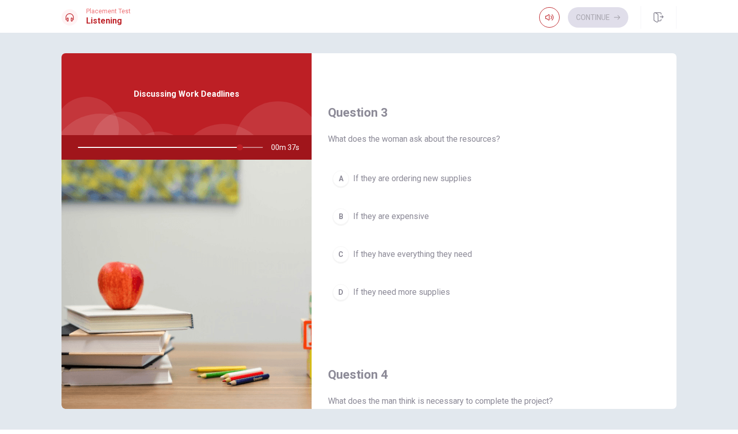
click at [338, 296] on div "D" at bounding box center [340, 292] width 16 height 16
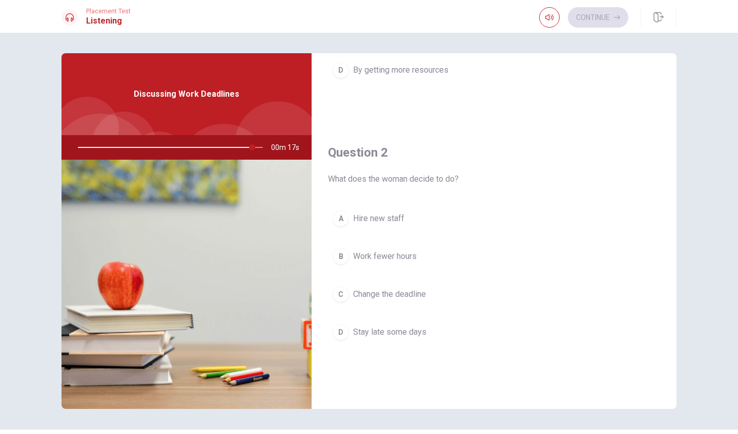
scroll to position [195, 0]
click at [341, 298] on div "C" at bounding box center [340, 291] width 16 height 16
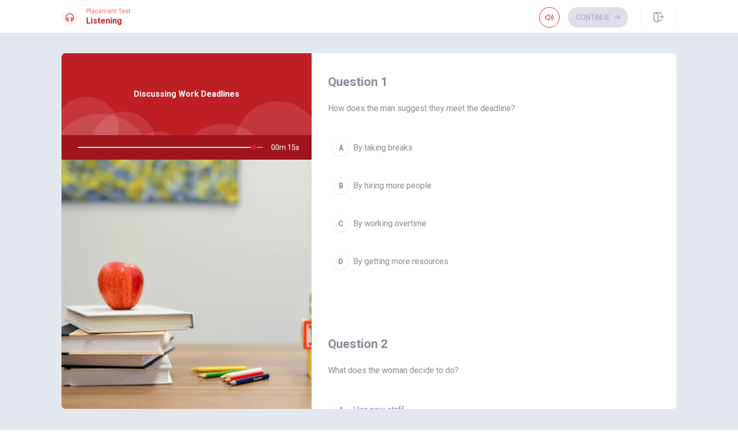
scroll to position [0, 0]
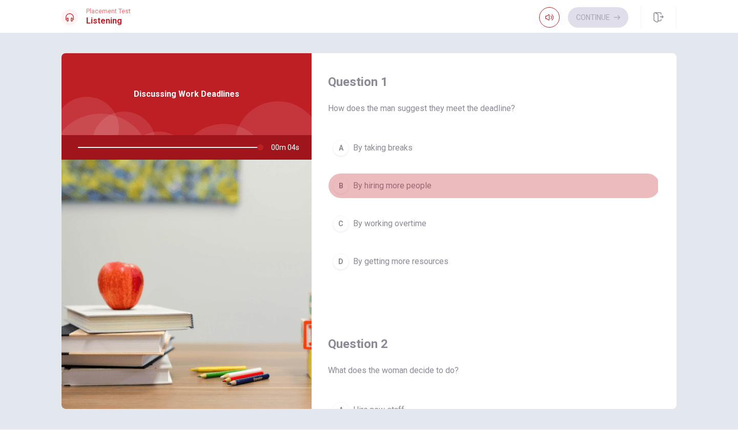
click at [337, 185] on div "B" at bounding box center [340, 186] width 16 height 16
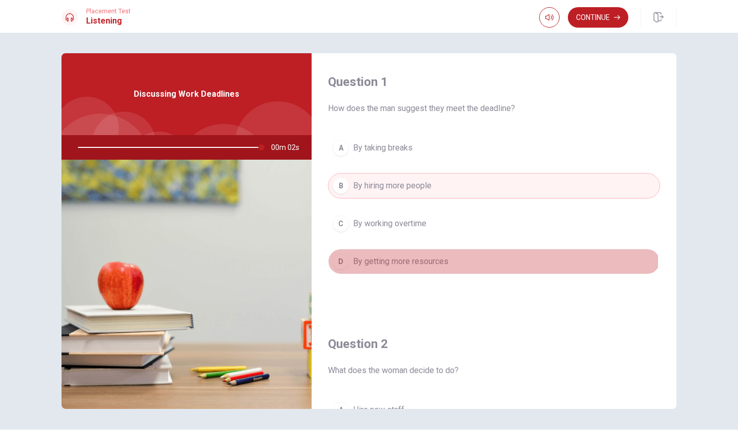
click at [333, 261] on div "D" at bounding box center [340, 262] width 16 height 16
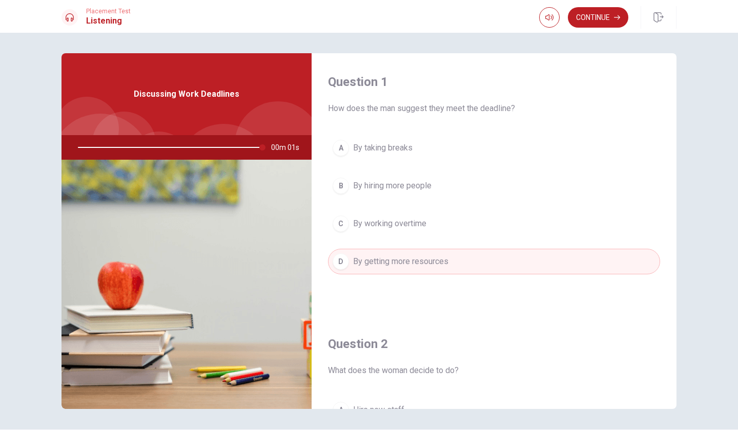
type input "0"
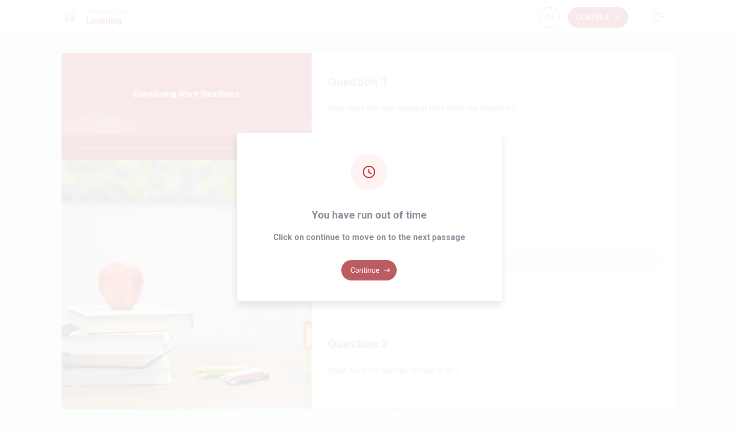
click at [381, 271] on button "Continue" at bounding box center [368, 270] width 55 height 20
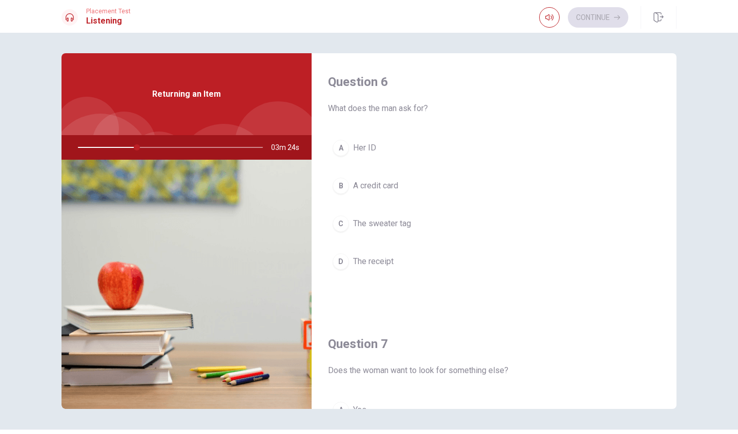
click at [347, 257] on button "D The receipt" at bounding box center [494, 262] width 332 height 26
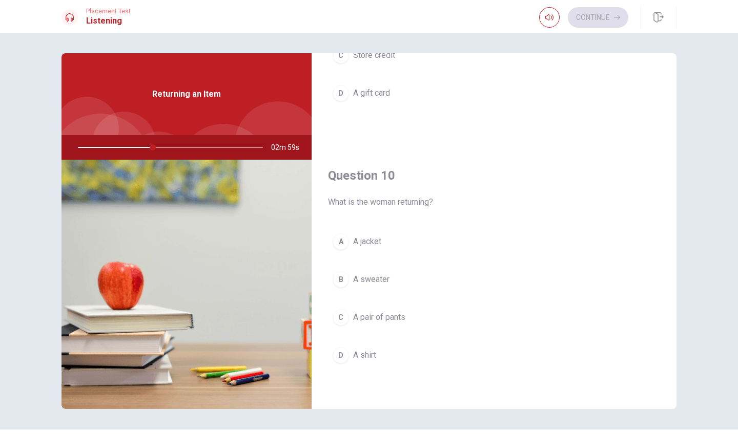
scroll to position [955, 0]
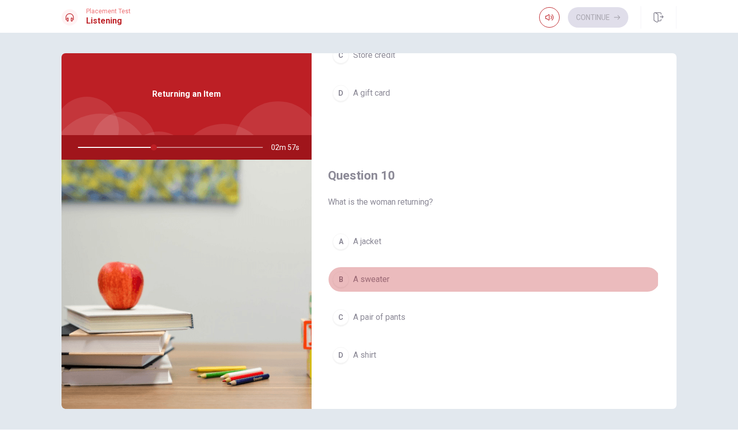
click at [337, 279] on div "B" at bounding box center [340, 279] width 16 height 16
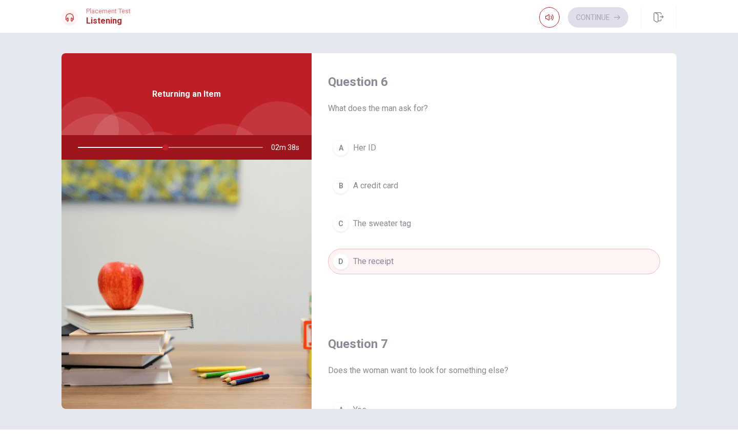
scroll to position [229, 0]
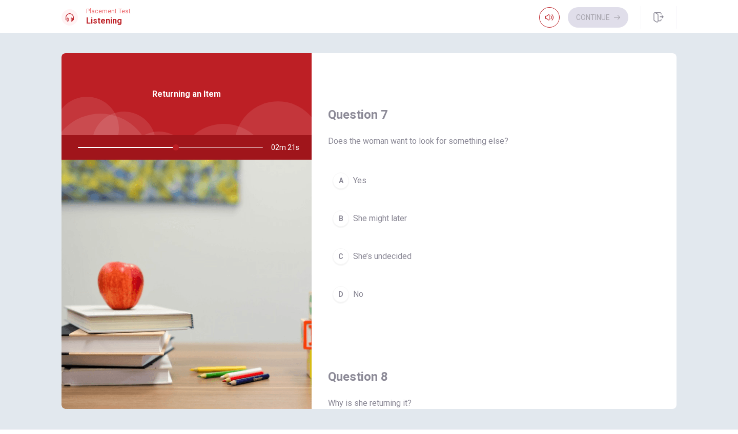
click at [336, 298] on div "D" at bounding box center [340, 294] width 16 height 16
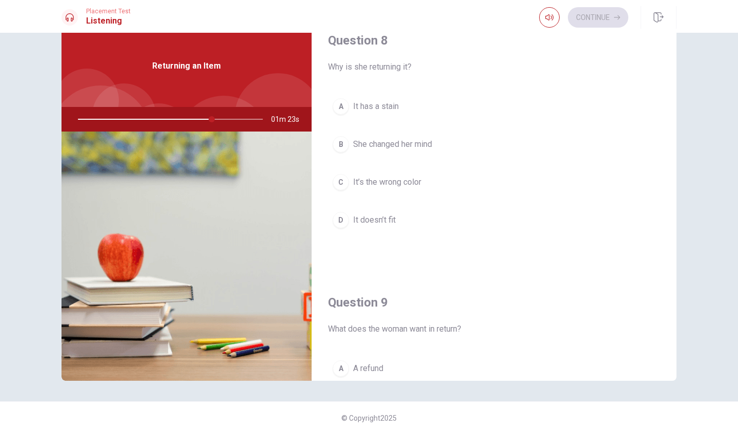
scroll to position [486, 0]
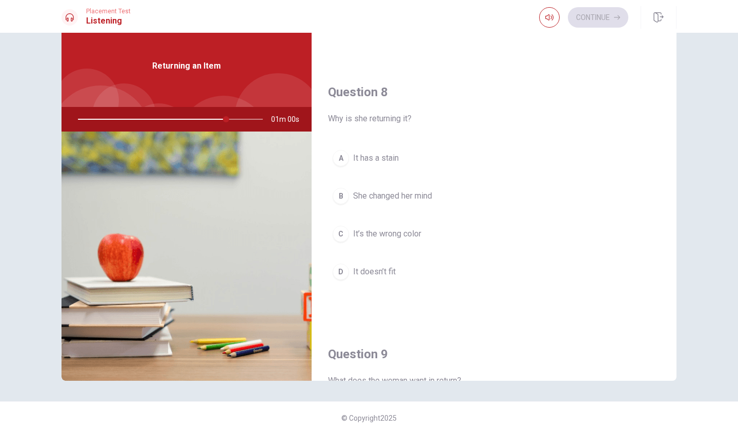
click at [342, 197] on div "B" at bounding box center [340, 196] width 16 height 16
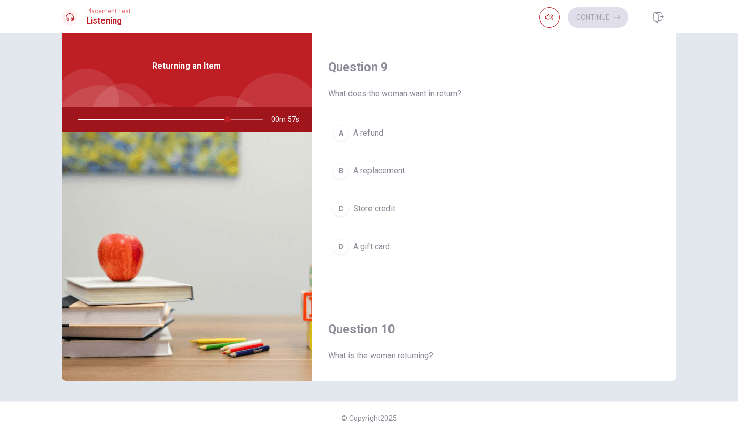
scroll to position [790, 0]
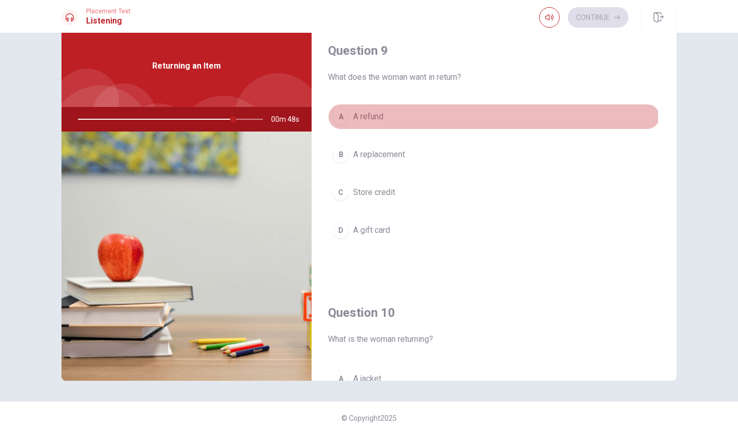
click at [341, 117] on div "A" at bounding box center [340, 117] width 16 height 16
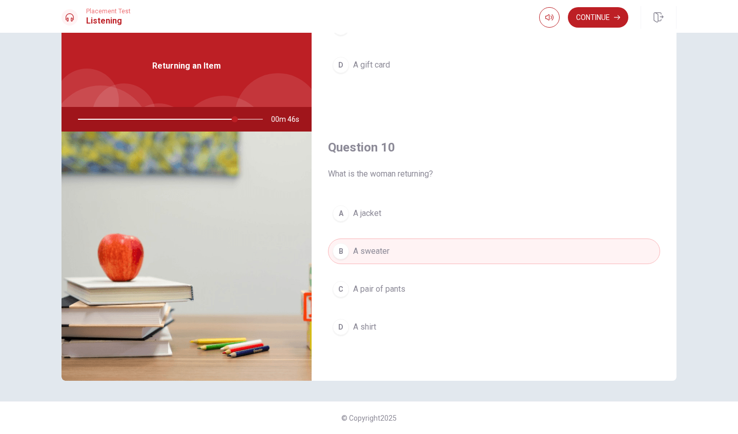
scroll to position [955, 0]
click at [577, 17] on button "Continue" at bounding box center [598, 17] width 60 height 20
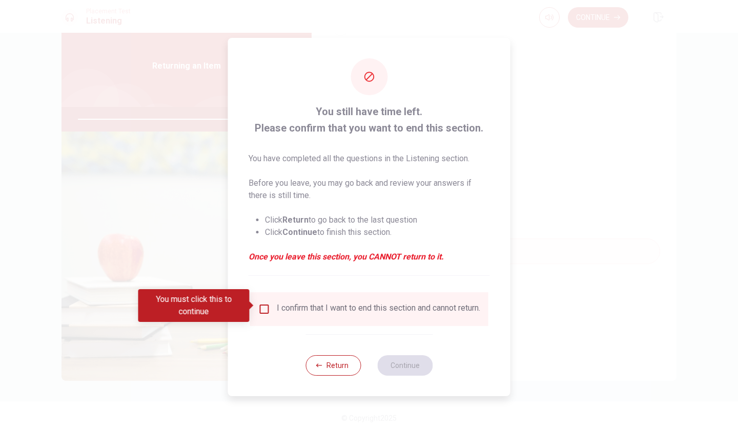
click at [265, 306] on input "You must click this to continue" at bounding box center [264, 309] width 12 height 12
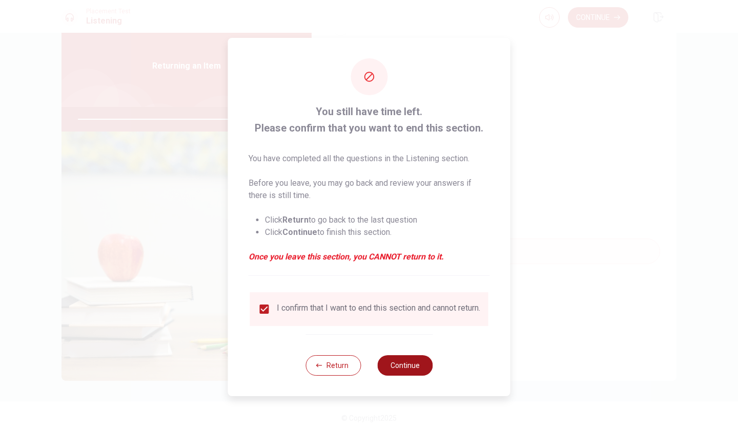
click at [419, 370] on button "Continue" at bounding box center [404, 366] width 55 height 20
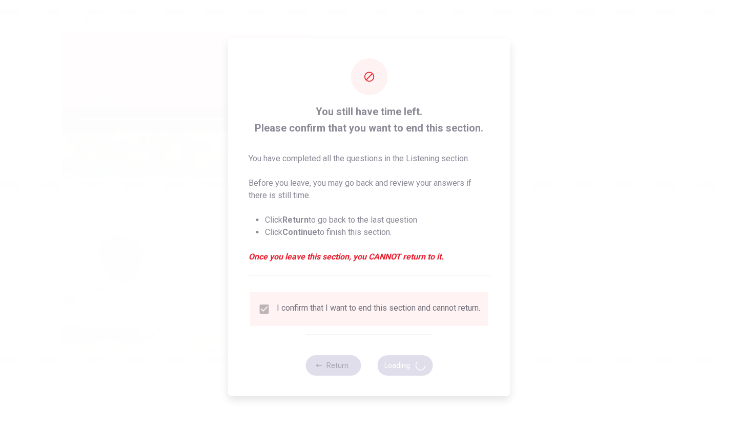
type input "89"
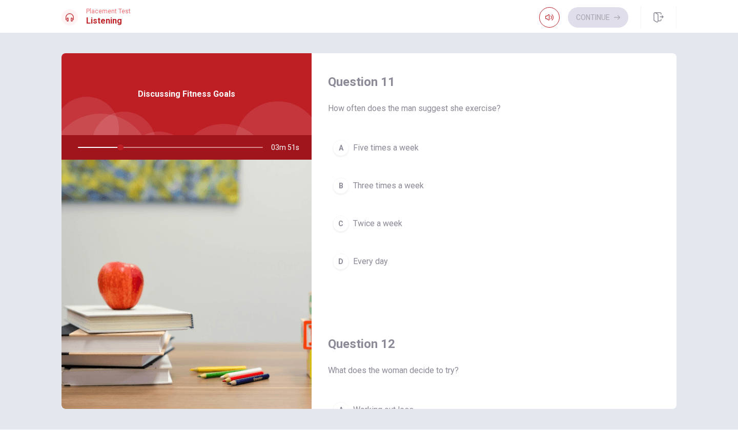
scroll to position [0, 0]
click at [342, 191] on div "B" at bounding box center [340, 186] width 16 height 16
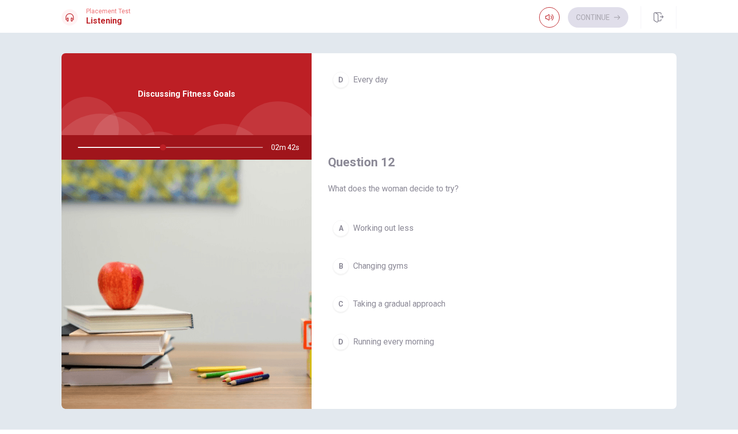
scroll to position [192, 0]
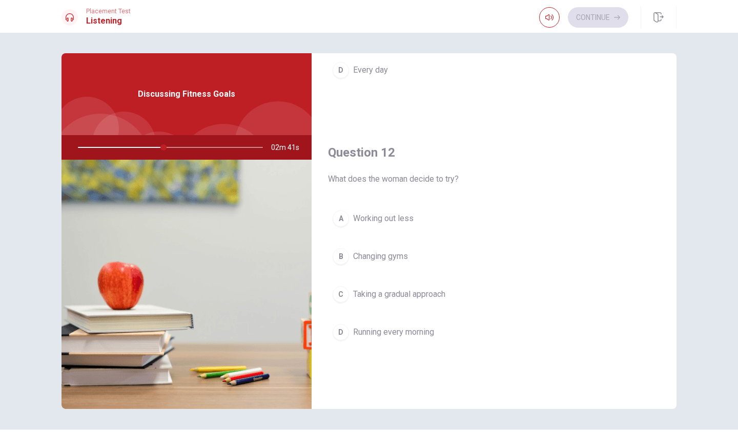
click at [343, 300] on div "C" at bounding box center [340, 294] width 16 height 16
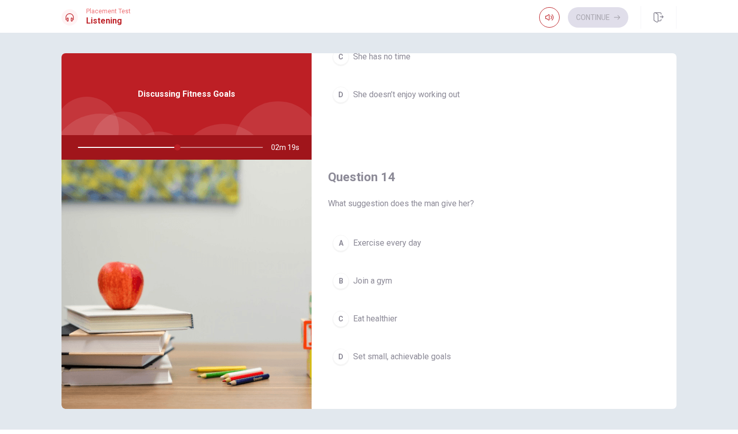
scroll to position [700, 0]
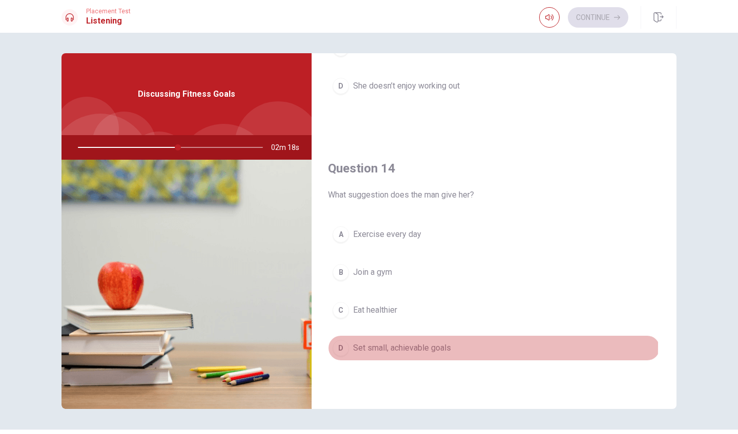
click at [341, 346] on div "D" at bounding box center [340, 348] width 16 height 16
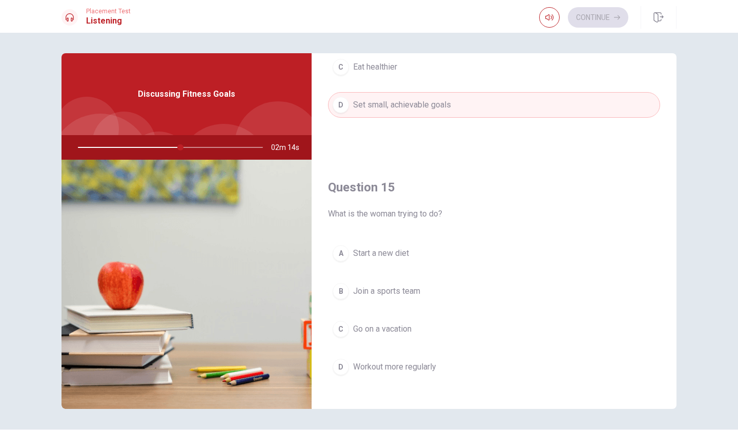
scroll to position [949, 0]
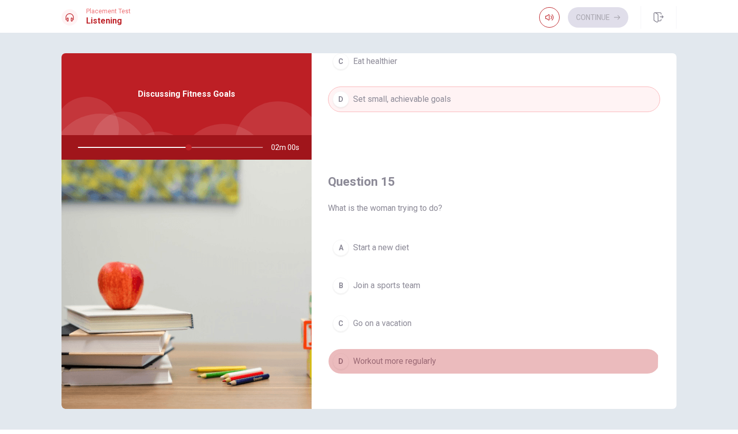
click at [338, 358] on div "D" at bounding box center [340, 361] width 16 height 16
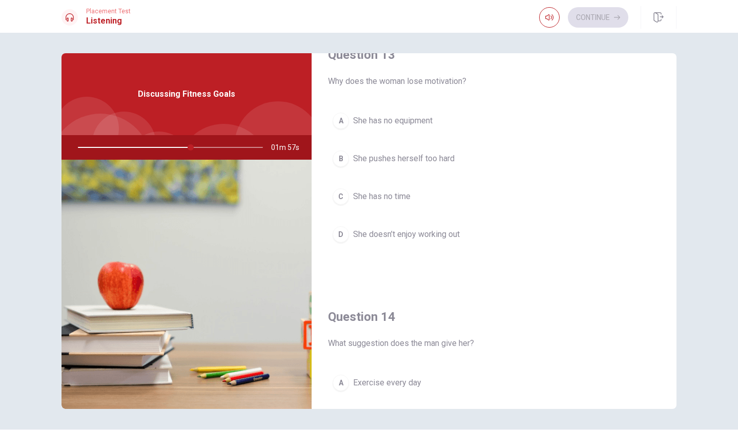
scroll to position [550, 0]
click at [341, 165] on div "B" at bounding box center [340, 160] width 16 height 16
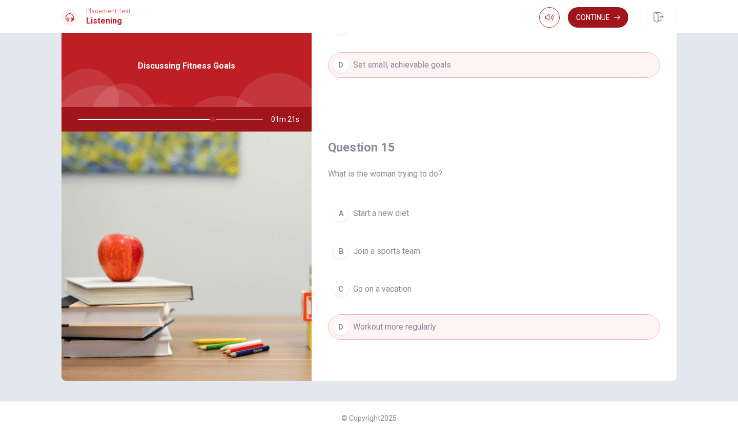
scroll to position [28, 0]
click at [588, 23] on button "Continue" at bounding box center [598, 17] width 60 height 20
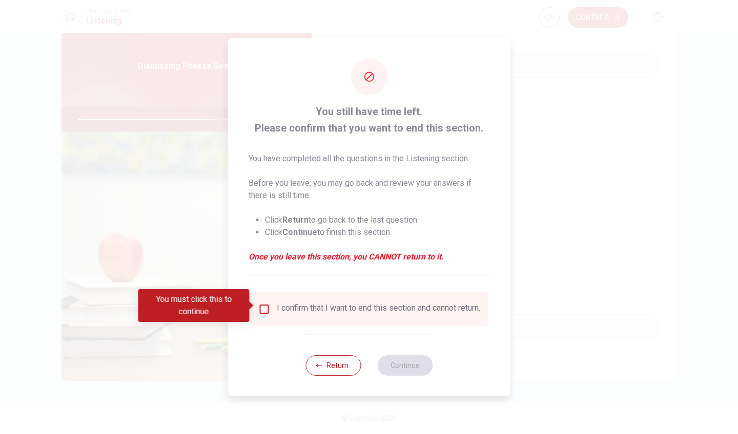
click at [260, 314] on div "I confirm that I want to end this section and cannot return." at bounding box center [369, 309] width 222 height 12
click at [263, 307] on input "You must click this to continue" at bounding box center [264, 309] width 12 height 12
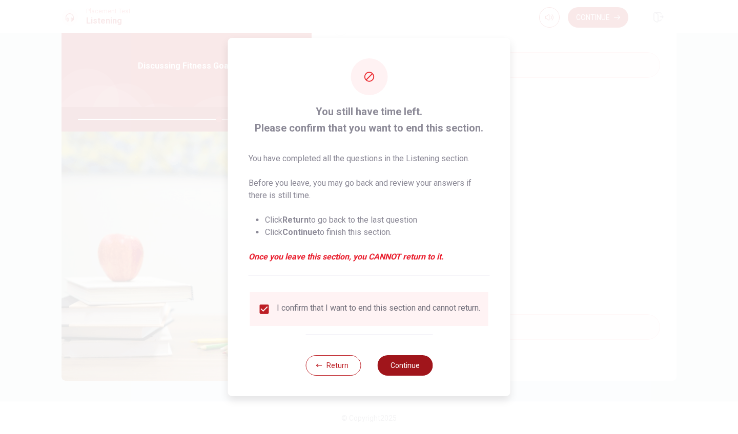
click at [398, 373] on button "Continue" at bounding box center [404, 366] width 55 height 20
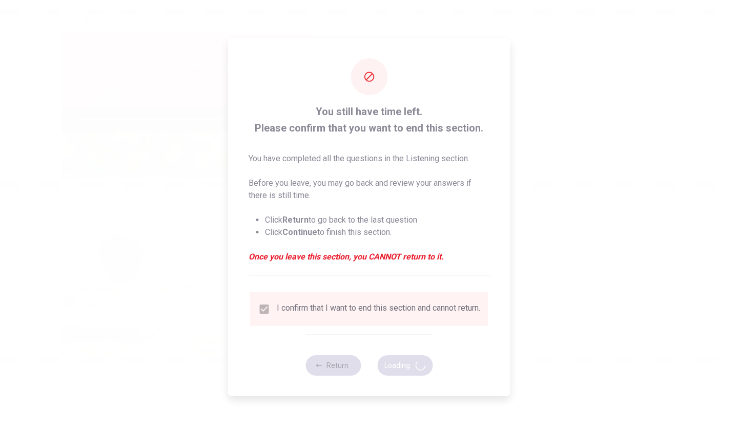
type input "77"
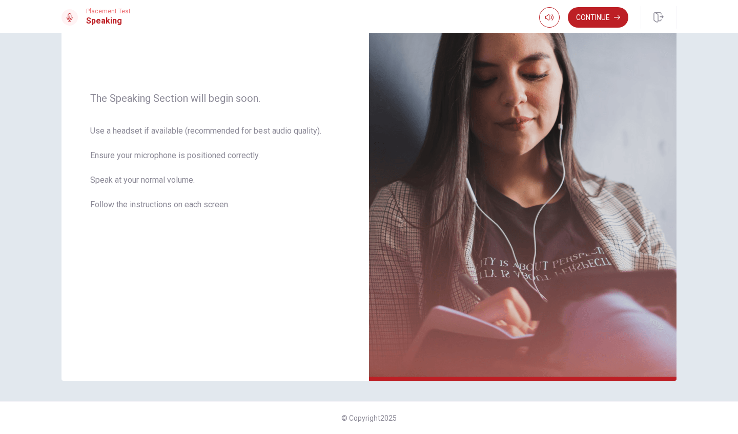
scroll to position [119, 0]
click at [605, 17] on button "Continue" at bounding box center [598, 17] width 60 height 20
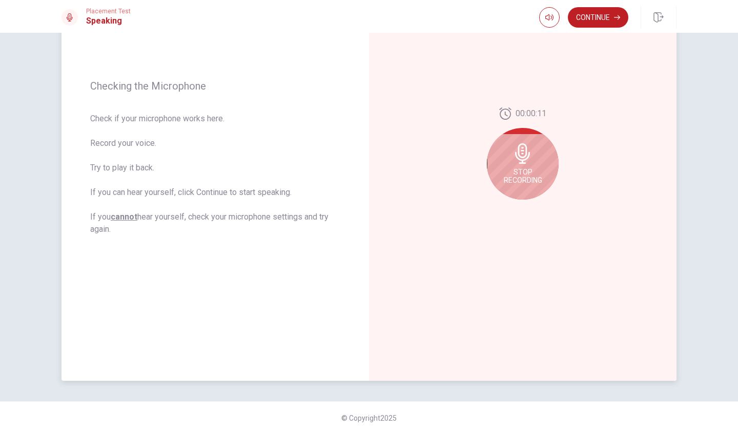
click at [525, 156] on icon at bounding box center [522, 153] width 15 height 20
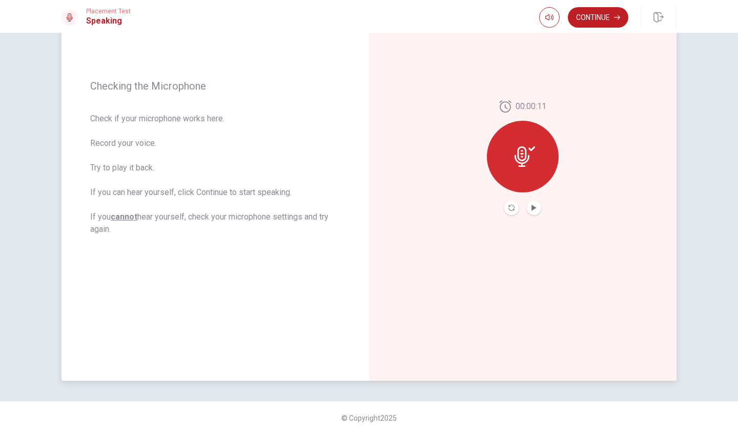
click at [523, 160] on icon at bounding box center [521, 157] width 15 height 20
click at [510, 211] on button "Record Again" at bounding box center [511, 208] width 14 height 14
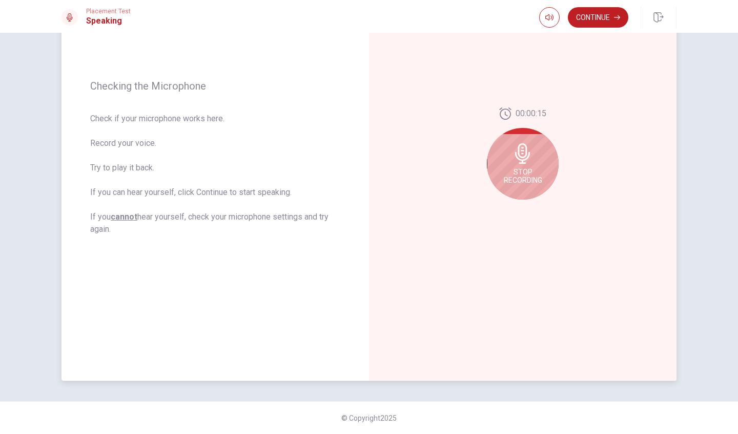
click at [519, 163] on icon at bounding box center [522, 153] width 15 height 20
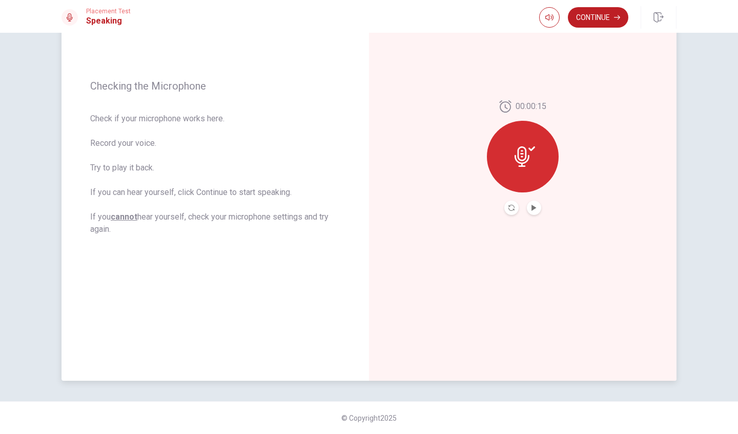
click at [514, 208] on button "Record Again" at bounding box center [511, 208] width 14 height 14
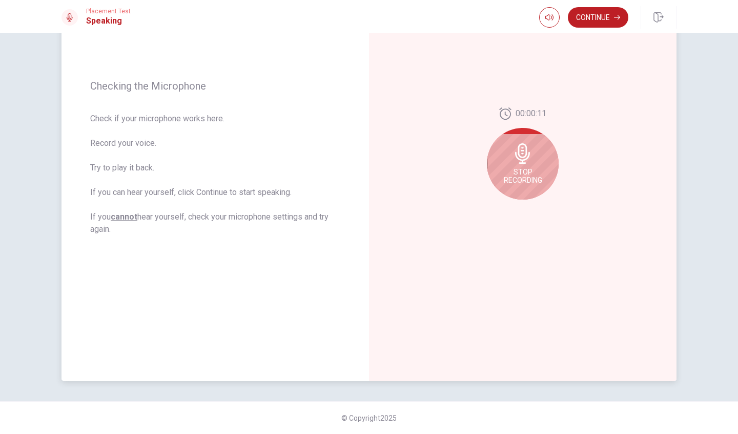
click at [525, 183] on span "Stop Recording" at bounding box center [523, 176] width 38 height 16
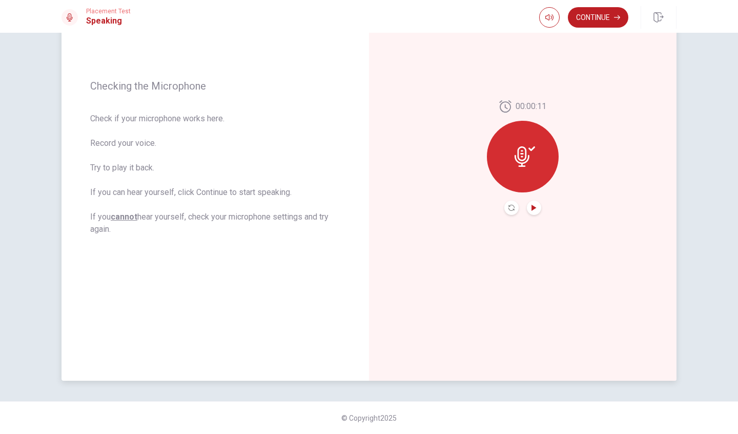
click at [533, 207] on icon "Play Audio" at bounding box center [533, 208] width 5 height 6
click at [534, 208] on icon "Pause Audio" at bounding box center [533, 208] width 5 height 6
click at [511, 207] on icon "Record Again" at bounding box center [511, 208] width 6 height 6
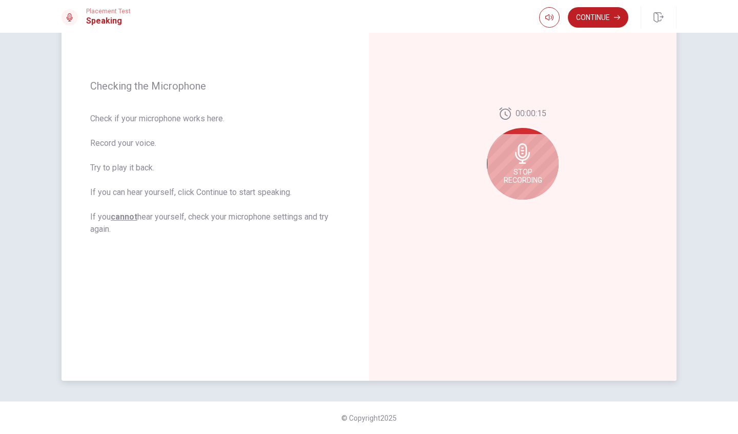
click at [522, 166] on div "Stop Recording" at bounding box center [523, 164] width 72 height 72
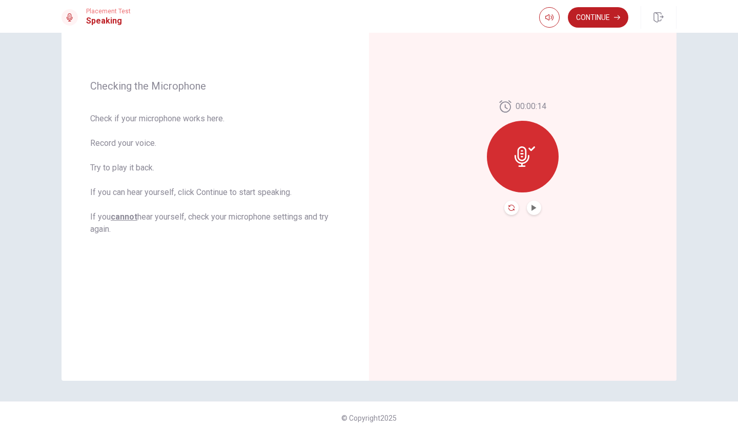
click at [512, 208] on icon "Record Again" at bounding box center [511, 208] width 6 height 6
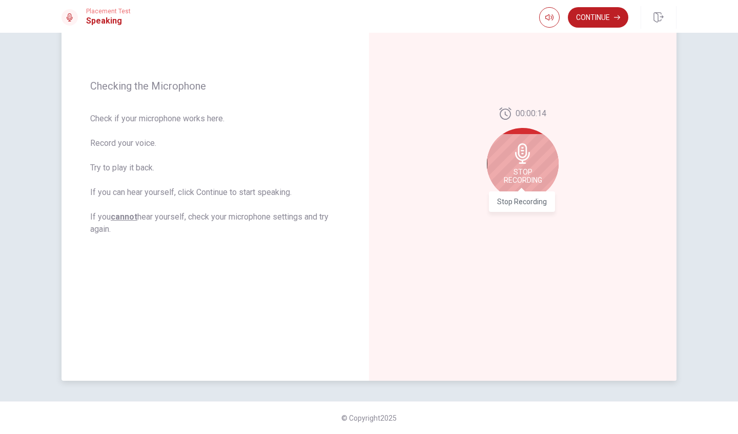
click at [521, 181] on span "Stop Recording" at bounding box center [523, 176] width 38 height 16
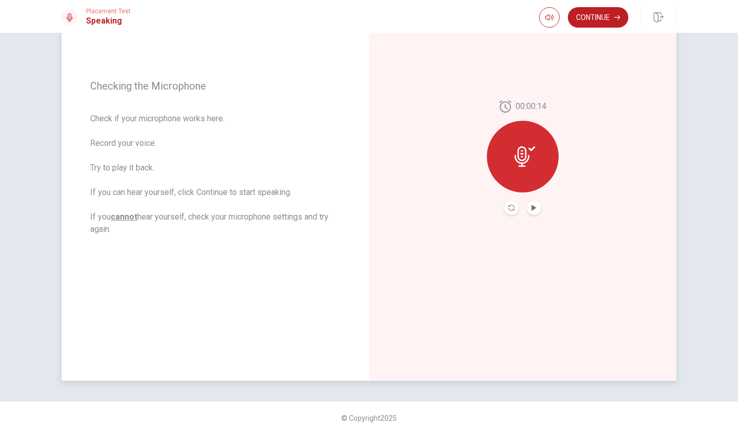
click at [534, 212] on button "Play Audio" at bounding box center [534, 208] width 14 height 14
click at [534, 211] on button "Pause Audio" at bounding box center [534, 208] width 14 height 14
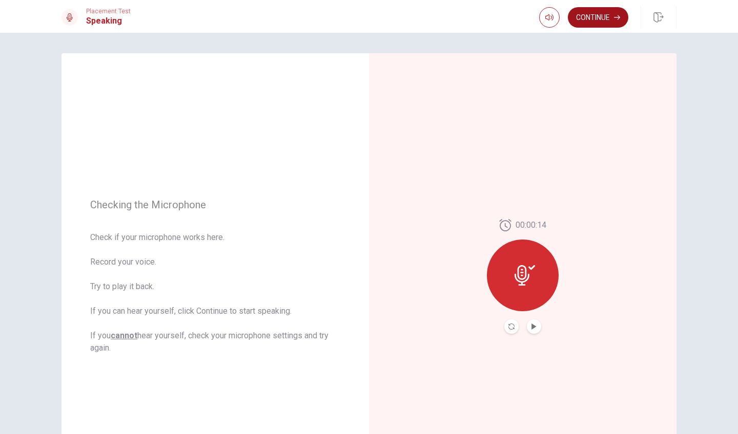
scroll to position [0, 0]
click at [607, 22] on button "Continue" at bounding box center [598, 17] width 60 height 20
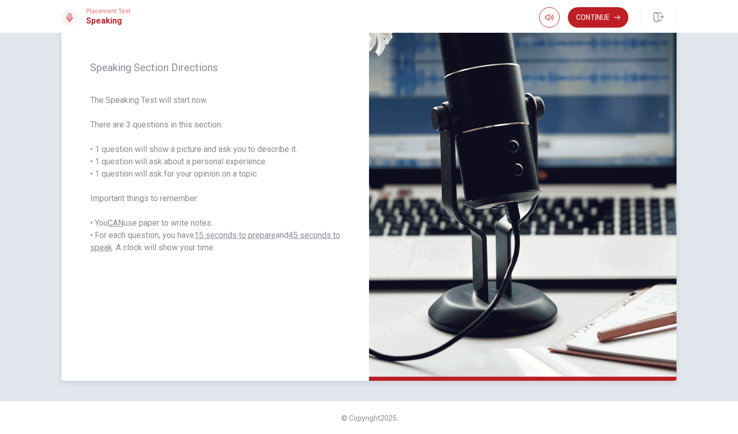
scroll to position [118, 0]
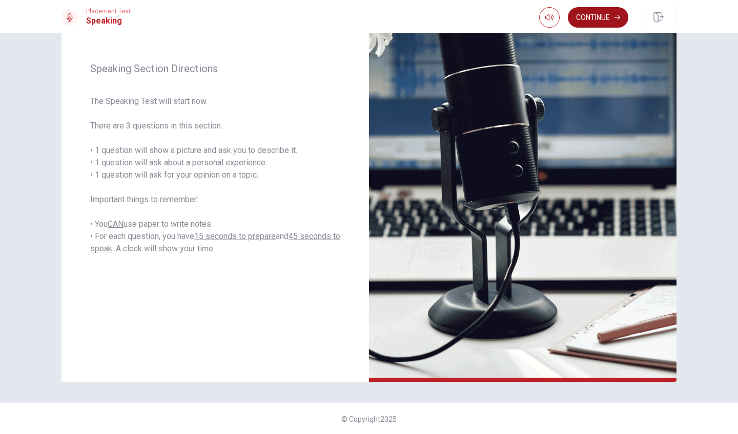
click at [589, 18] on button "Continue" at bounding box center [598, 17] width 60 height 20
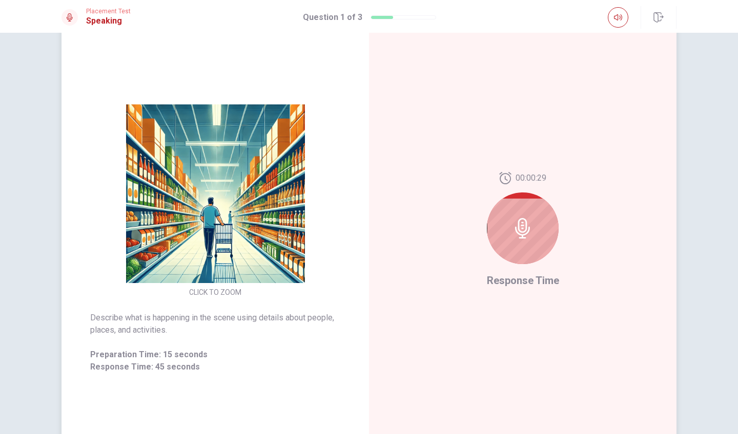
scroll to position [47, 0]
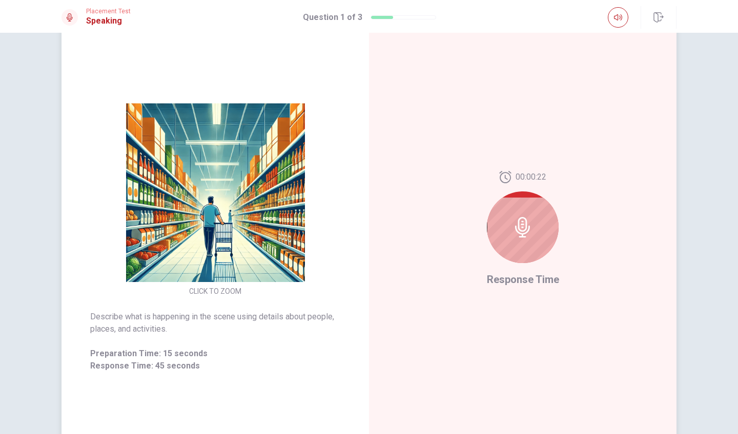
click at [523, 240] on div at bounding box center [523, 228] width 72 height 72
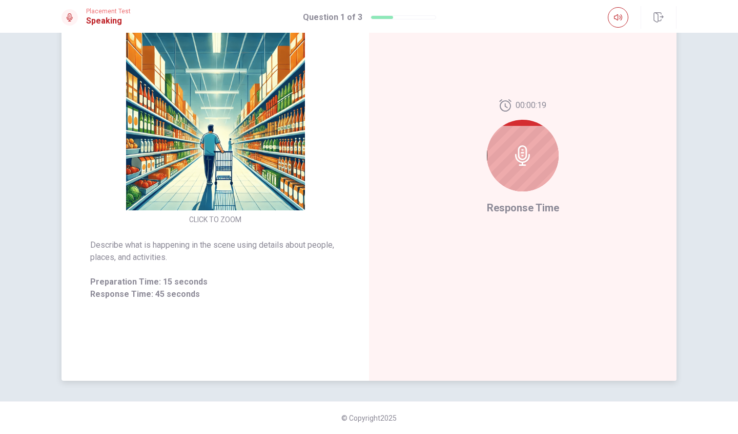
scroll to position [119, 0]
click at [519, 139] on div at bounding box center [523, 156] width 72 height 72
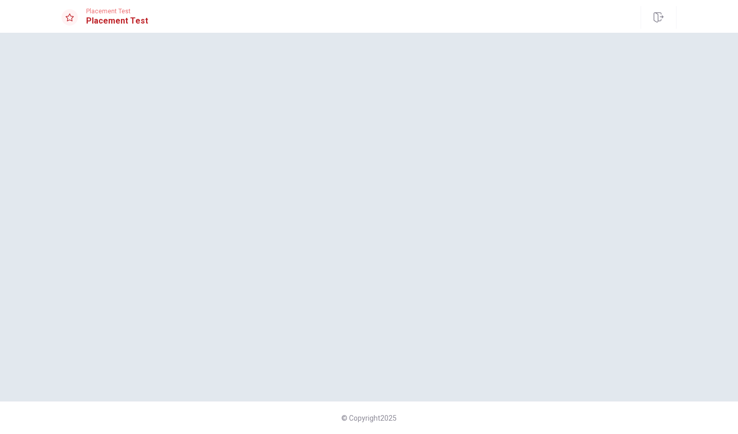
scroll to position [0, 0]
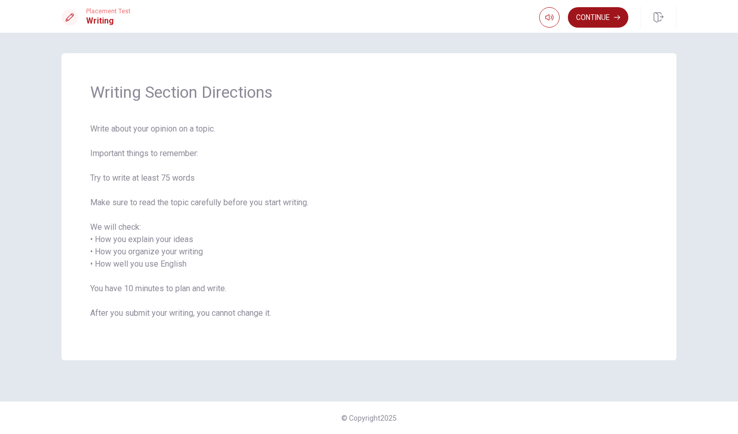
click at [585, 24] on button "Continue" at bounding box center [598, 17] width 60 height 20
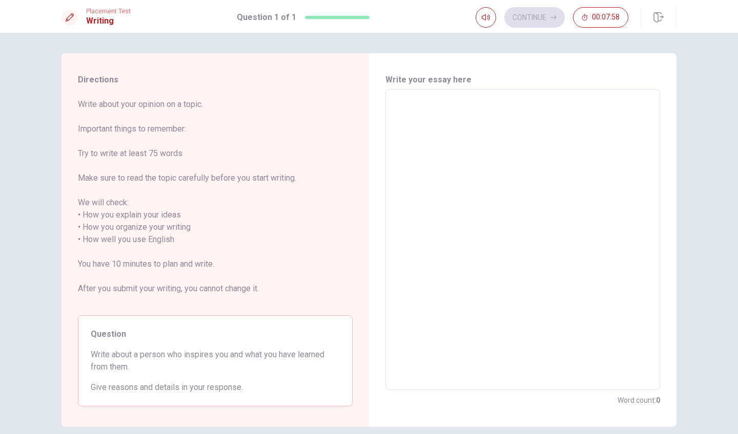
click at [411, 151] on textarea at bounding box center [522, 240] width 260 height 284
